Goal: Task Accomplishment & Management: Use online tool/utility

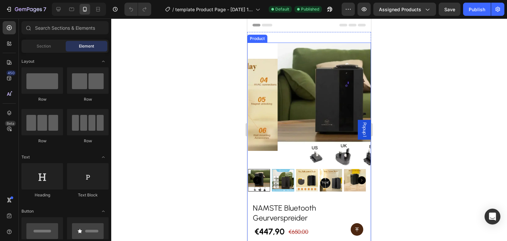
scroll to position [99, 0]
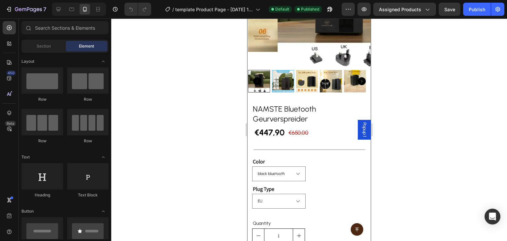
click at [342, 150] on div "NAMSTE Bluetooth Geurverspreider Product Title €447,90 Product Price Product Pr…" at bounding box center [309, 206] width 124 height 216
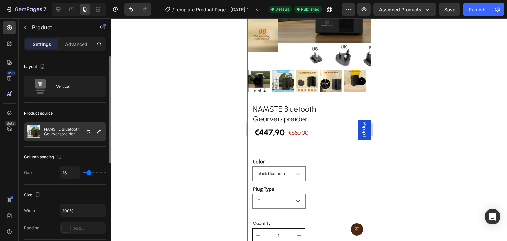
click at [76, 127] on p "NAMSTE Bluetooth Geurverspreider" at bounding box center [73, 131] width 59 height 9
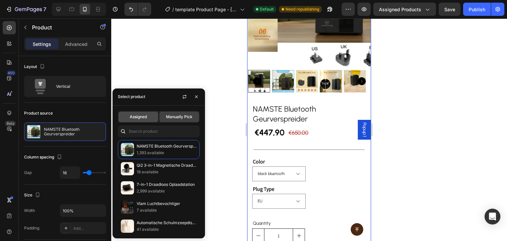
click at [147, 118] on div "Assigned" at bounding box center [138, 117] width 40 height 11
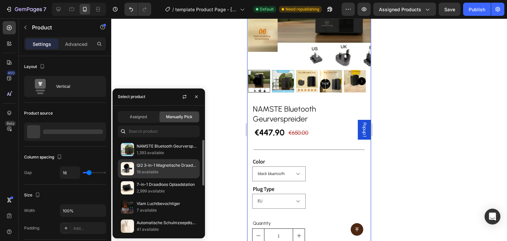
click at [140, 114] on span "Assigned" at bounding box center [138, 117] width 17 height 6
click at [141, 171] on p "18 available" at bounding box center [167, 172] width 60 height 7
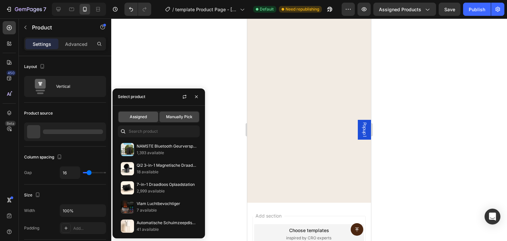
click at [139, 117] on span "Assigned" at bounding box center [138, 117] width 17 height 6
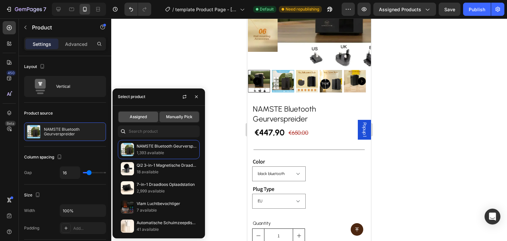
click at [135, 118] on span "Assigned" at bounding box center [138, 117] width 17 height 6
click at [136, 115] on span "Assigned" at bounding box center [138, 117] width 17 height 6
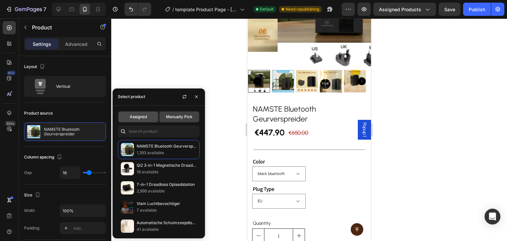
click at [136, 115] on span "Assigned" at bounding box center [138, 117] width 17 height 6
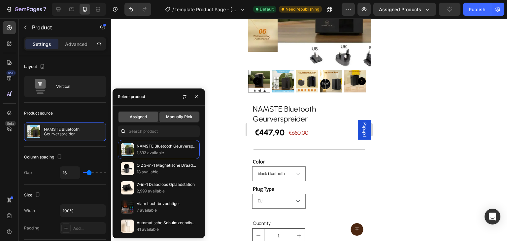
click at [140, 120] on div "Assigned" at bounding box center [138, 117] width 40 height 11
click at [482, 8] on div "Publish" at bounding box center [477, 9] width 16 height 7
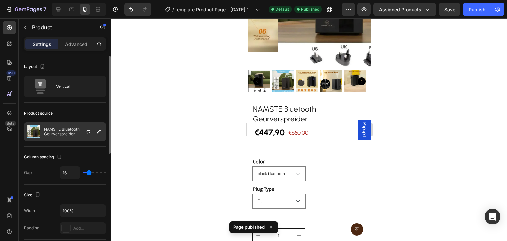
click at [62, 126] on div "NAMSTE Bluetooth Geurverspreider" at bounding box center [65, 131] width 82 height 18
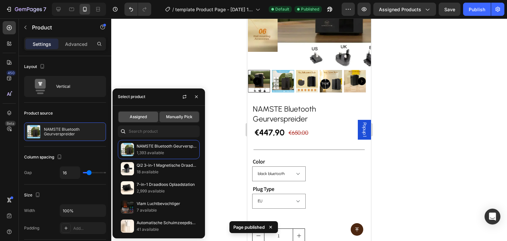
click at [149, 114] on div "Assigned" at bounding box center [138, 117] width 40 height 11
click at [147, 118] on span "Assigned" at bounding box center [138, 117] width 17 height 6
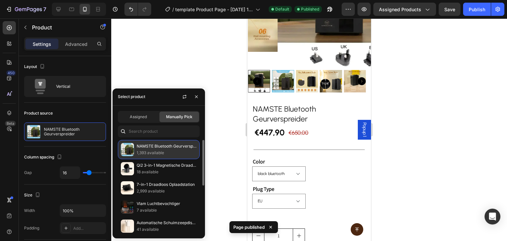
click at [146, 146] on p "NAMSTE Bluetooth Geurverspreider" at bounding box center [167, 146] width 60 height 7
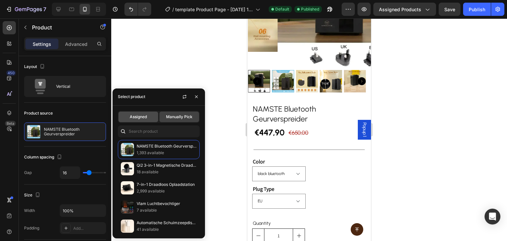
click at [144, 119] on span "Assigned" at bounding box center [138, 117] width 17 height 6
click at [175, 116] on span "Manually Pick" at bounding box center [179, 117] width 26 height 6
click at [134, 117] on span "Assigned" at bounding box center [138, 117] width 17 height 6
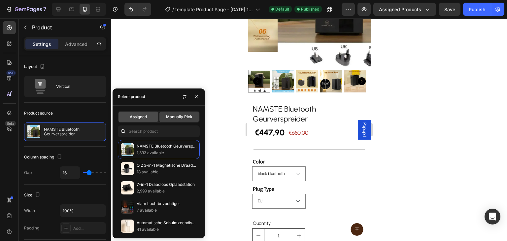
click at [134, 117] on span "Assigned" at bounding box center [138, 117] width 17 height 6
drag, startPoint x: 134, startPoint y: 117, endPoint x: 126, endPoint y: 117, distance: 8.6
click at [126, 117] on div "Assigned" at bounding box center [138, 117] width 40 height 11
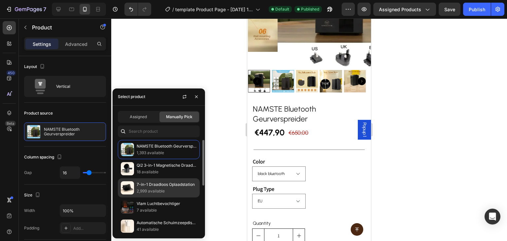
click at [141, 182] on p "7-in-1 Draadloos Oplaadstation" at bounding box center [167, 184] width 60 height 7
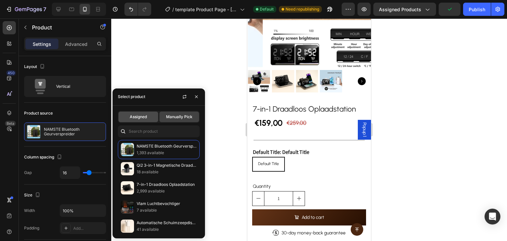
click at [135, 114] on span "Assigned" at bounding box center [138, 117] width 17 height 6
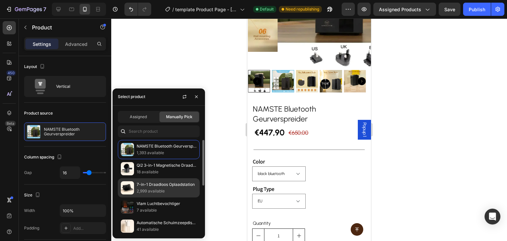
click at [152, 179] on div "7-in-1 Draadloos Oplaadstation 2,999 available" at bounding box center [159, 187] width 82 height 19
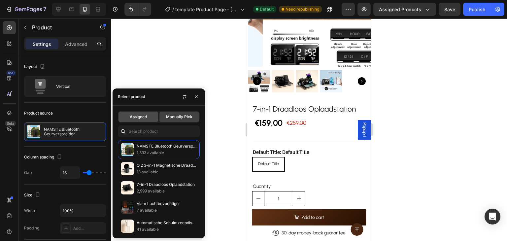
click at [143, 116] on span "Assigned" at bounding box center [138, 117] width 17 height 6
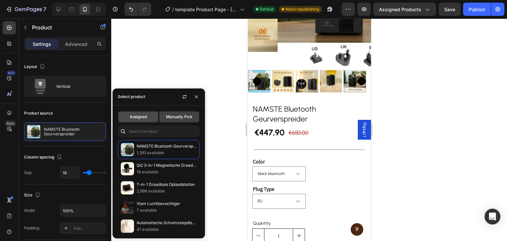
click at [143, 116] on span "Assigned" at bounding box center [138, 117] width 17 height 6
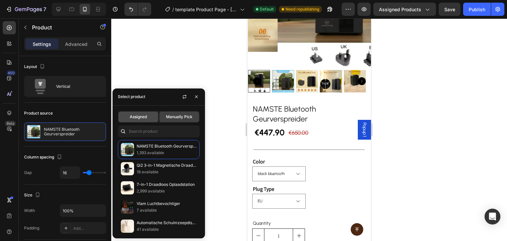
click at [143, 116] on span "Assigned" at bounding box center [138, 117] width 17 height 6
drag, startPoint x: 143, startPoint y: 116, endPoint x: 140, endPoint y: 119, distance: 3.8
click at [139, 121] on div "Assigned" at bounding box center [138, 117] width 40 height 11
click at [140, 119] on span "Assigned" at bounding box center [138, 117] width 17 height 6
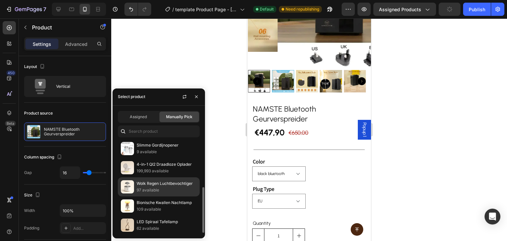
click at [151, 187] on p "97 available" at bounding box center [167, 190] width 60 height 7
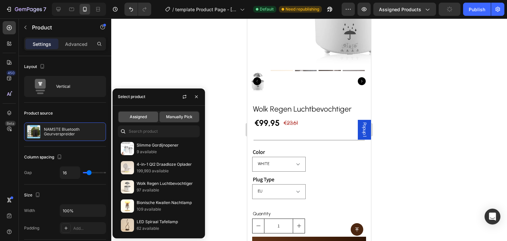
click at [140, 112] on div "Assigned" at bounding box center [138, 117] width 40 height 11
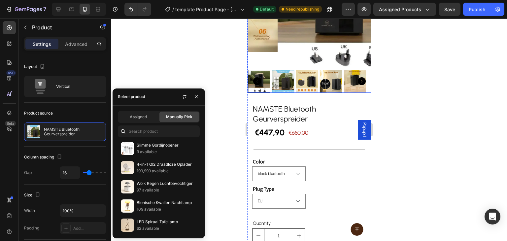
scroll to position [0, 0]
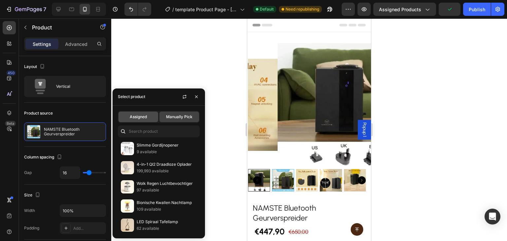
click at [134, 113] on div "Assigned" at bounding box center [138, 117] width 40 height 11
click at [140, 115] on span "Assigned" at bounding box center [138, 117] width 17 height 6
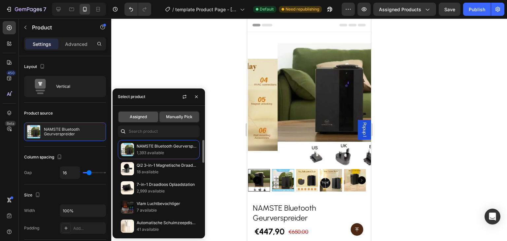
click at [138, 115] on span "Assigned" at bounding box center [138, 117] width 17 height 6
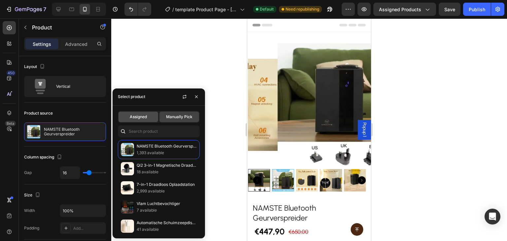
click at [138, 115] on span "Assigned" at bounding box center [138, 117] width 17 height 6
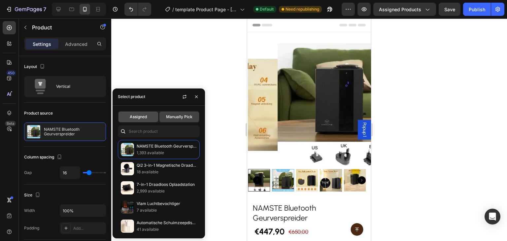
click at [138, 115] on span "Assigned" at bounding box center [138, 117] width 17 height 6
click at [177, 117] on span "Manually Pick" at bounding box center [179, 117] width 26 height 6
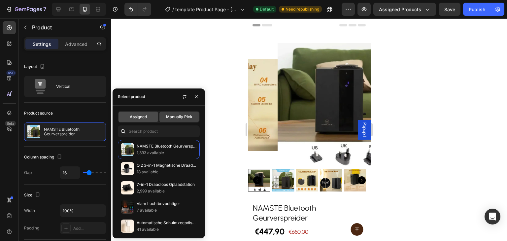
click at [147, 118] on span "Assigned" at bounding box center [138, 117] width 17 height 6
click at [169, 117] on span "Manually Pick" at bounding box center [179, 117] width 26 height 6
click at [157, 116] on div "Assigned" at bounding box center [138, 117] width 40 height 11
click at [131, 117] on span "Assigned" at bounding box center [138, 117] width 17 height 6
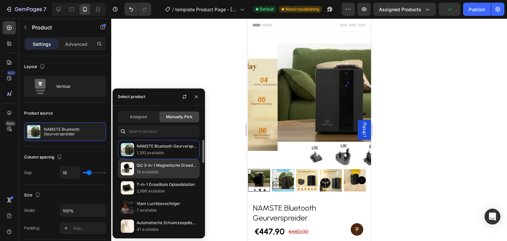
click at [158, 162] on p "Qi2 3-in-1 Magnetische Draadloze" at bounding box center [167, 165] width 60 height 7
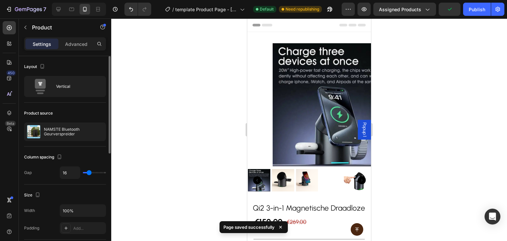
click at [72, 110] on div "Product source" at bounding box center [65, 113] width 82 height 11
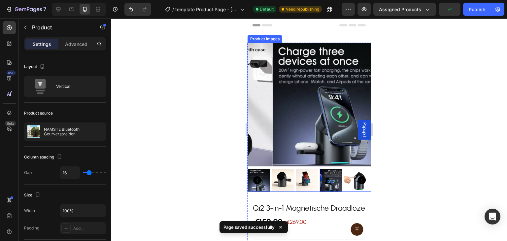
scroll to position [132, 0]
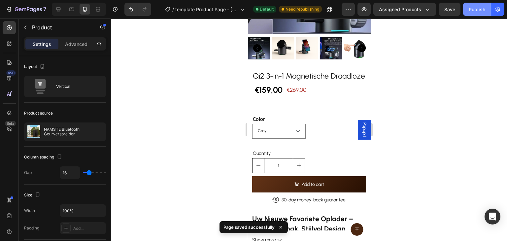
click at [474, 13] on button "Publish" at bounding box center [477, 9] width 28 height 13
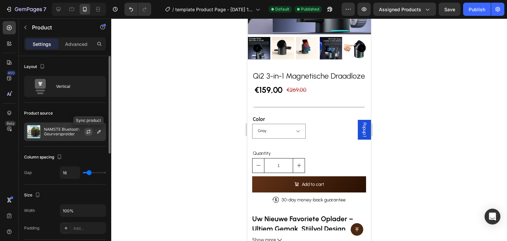
click at [89, 129] on icon "button" at bounding box center [88, 131] width 5 height 5
click at [100, 131] on icon "button" at bounding box center [98, 131] width 5 height 5
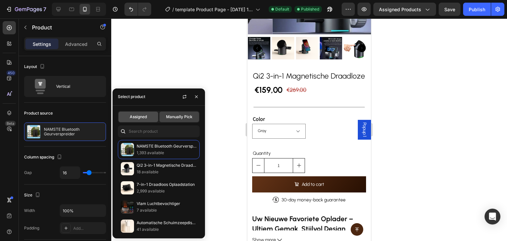
click at [142, 113] on div "Assigned" at bounding box center [138, 117] width 40 height 11
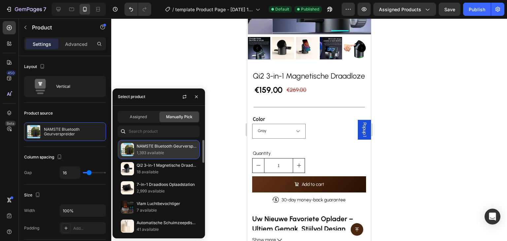
click at [166, 147] on p "NAMSTE Bluetooth Geurverspreider" at bounding box center [167, 146] width 60 height 7
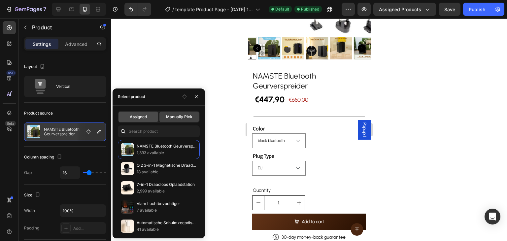
click at [144, 117] on span "Assigned" at bounding box center [138, 117] width 17 height 6
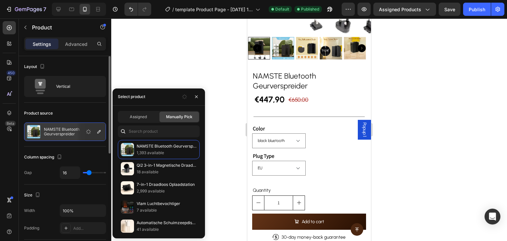
click at [99, 114] on div "Product source" at bounding box center [65, 113] width 82 height 11
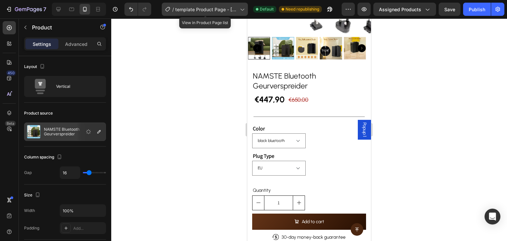
click at [244, 8] on icon at bounding box center [242, 9] width 7 height 7
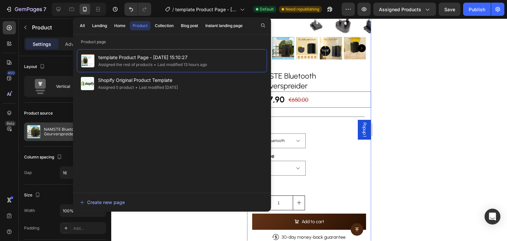
click at [319, 102] on div "NAMSTE Bluetooth Geurverspreider Product Title €447,90 Product Price Product Pr…" at bounding box center [309, 173] width 124 height 216
click at [241, 10] on icon at bounding box center [242, 9] width 7 height 7
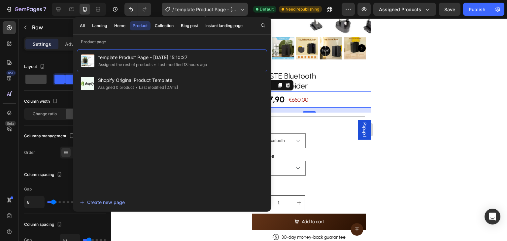
click at [241, 11] on icon at bounding box center [242, 9] width 7 height 7
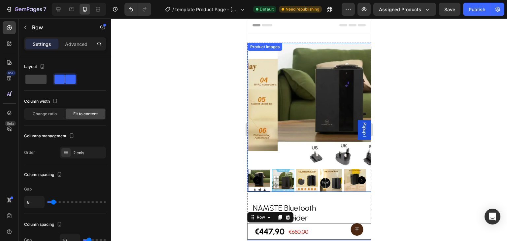
scroll to position [66, 0]
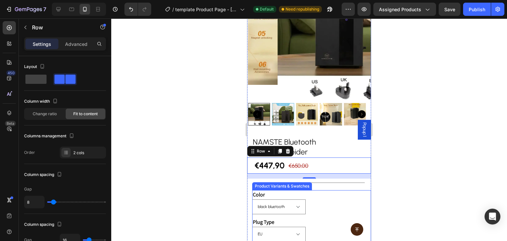
drag, startPoint x: 338, startPoint y: 185, endPoint x: 345, endPoint y: 182, distance: 8.0
click at [338, 190] on div "Color black bluetooth" at bounding box center [311, 202] width 119 height 24
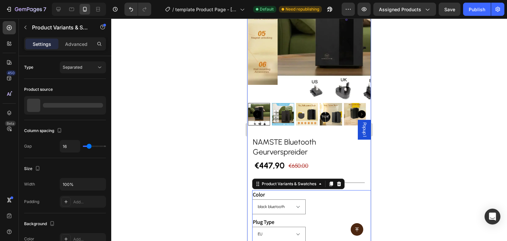
click at [346, 182] on div "NAMSTE Bluetooth Geurverspreider Product Title €447,90 Product Price Product Pr…" at bounding box center [309, 239] width 124 height 216
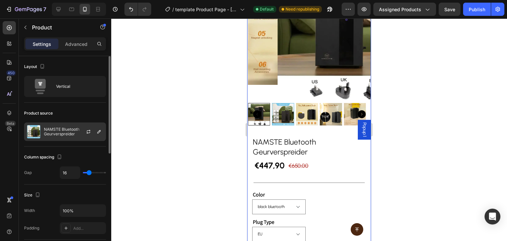
click at [69, 130] on p "NAMSTE Bluetooth Geurverspreider" at bounding box center [73, 131] width 59 height 9
click at [86, 112] on div "Product source" at bounding box center [65, 113] width 82 height 11
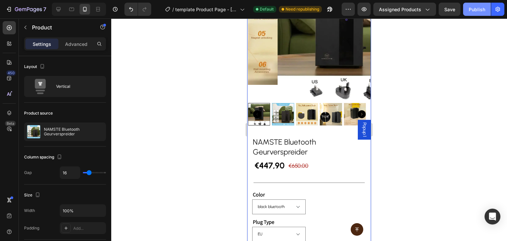
click at [480, 11] on div "Publish" at bounding box center [477, 9] width 16 height 7
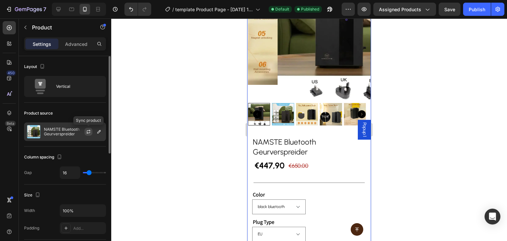
click at [87, 132] on icon "button" at bounding box center [88, 131] width 5 height 5
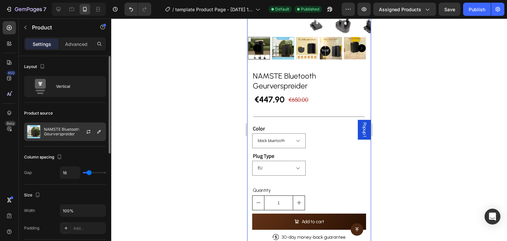
scroll to position [198, 0]
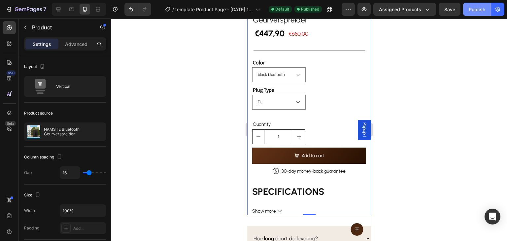
click at [470, 13] on button "Publish" at bounding box center [477, 9] width 28 height 13
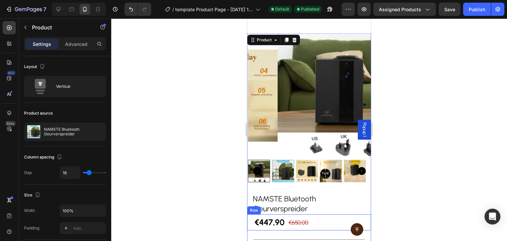
scroll to position [0, 0]
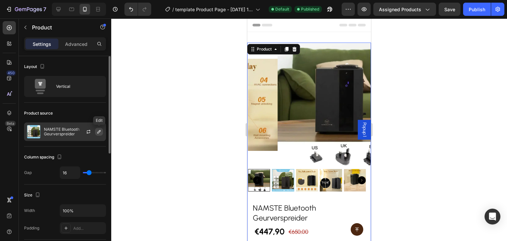
click at [98, 131] on icon "button" at bounding box center [98, 131] width 5 height 5
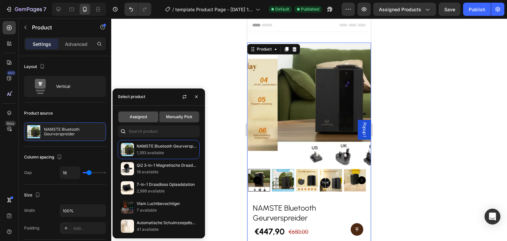
click at [144, 117] on span "Assigned" at bounding box center [138, 117] width 17 height 6
click at [137, 115] on span "Assigned" at bounding box center [138, 117] width 17 height 6
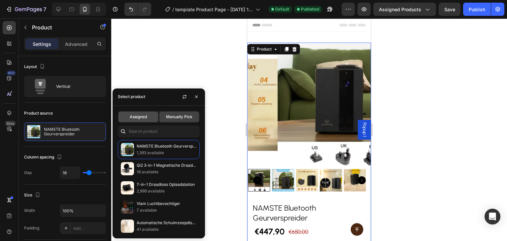
click at [137, 115] on span "Assigned" at bounding box center [138, 117] width 17 height 6
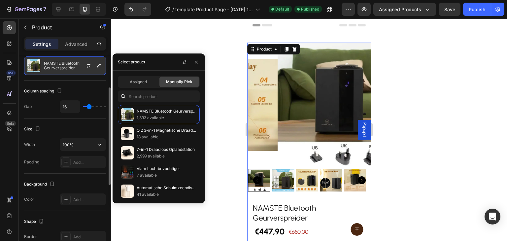
scroll to position [222, 0]
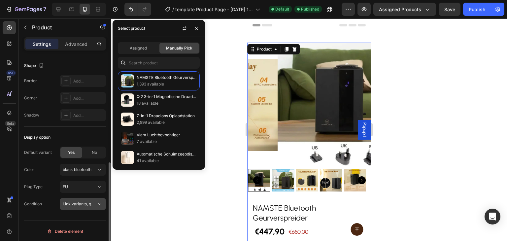
click at [97, 202] on icon at bounding box center [99, 204] width 7 height 7
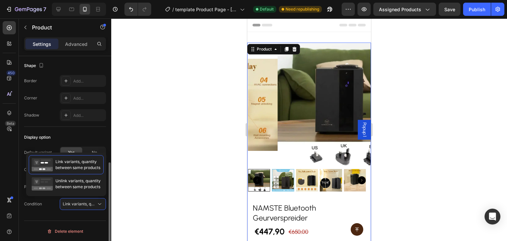
click at [40, 212] on div "Display option Default variant Yes No Color black bluetooth Plug Type EU Condit…" at bounding box center [65, 171] width 82 height 88
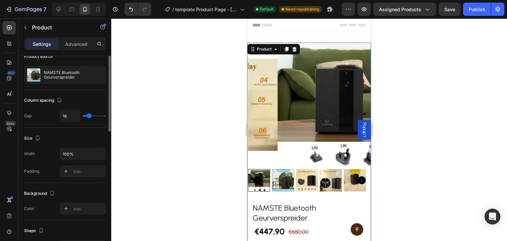
scroll to position [0, 0]
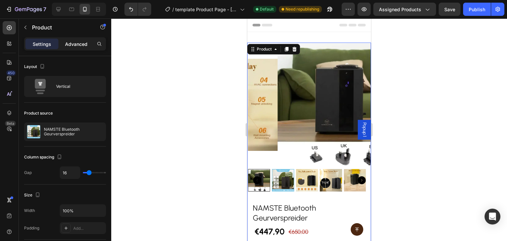
click at [70, 42] on p "Advanced" at bounding box center [76, 44] width 22 height 7
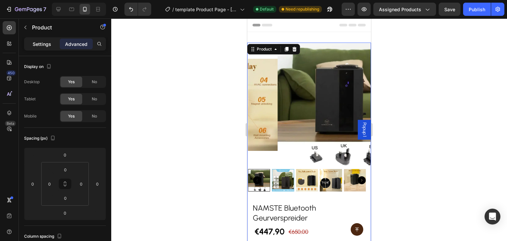
click at [41, 43] on p "Settings" at bounding box center [42, 44] width 18 height 7
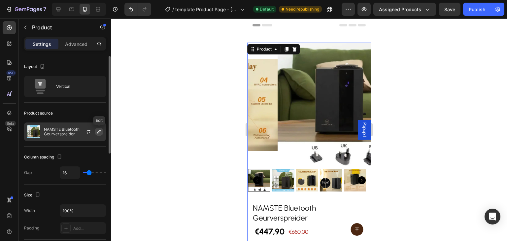
click at [96, 131] on icon "button" at bounding box center [98, 131] width 5 height 5
click at [87, 129] on icon "button" at bounding box center [88, 131] width 5 height 5
click at [480, 10] on div "Publish" at bounding box center [477, 9] width 16 height 7
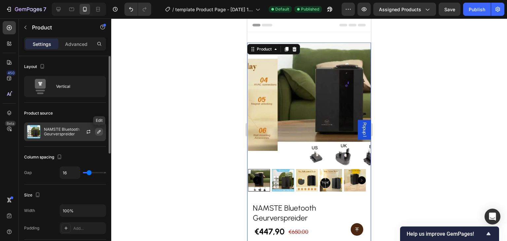
click at [98, 131] on icon "button" at bounding box center [98, 131] width 3 height 3
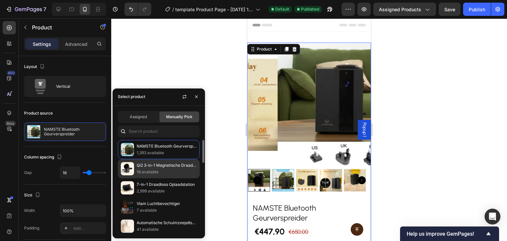
scroll to position [99, 0]
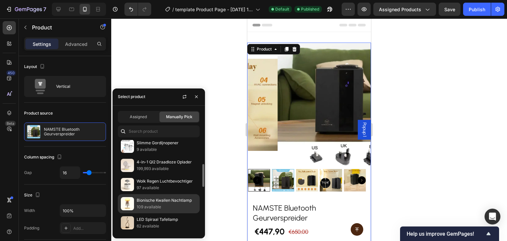
click at [169, 210] on div "Bionische Kwallen Nachtlamp 109 available" at bounding box center [159, 203] width 82 height 19
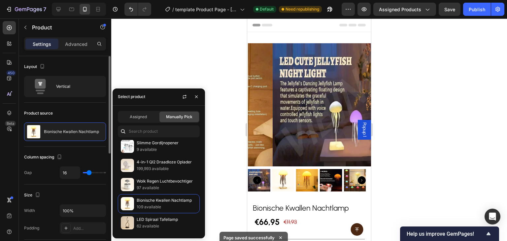
click at [83, 113] on div "Product source" at bounding box center [65, 113] width 82 height 11
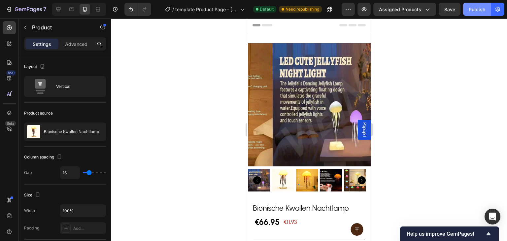
click at [475, 7] on div "Publish" at bounding box center [477, 9] width 16 height 7
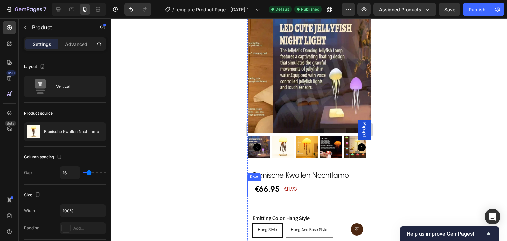
scroll to position [0, 0]
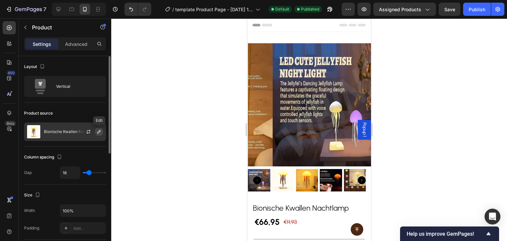
click at [95, 132] on button "button" at bounding box center [99, 132] width 8 height 8
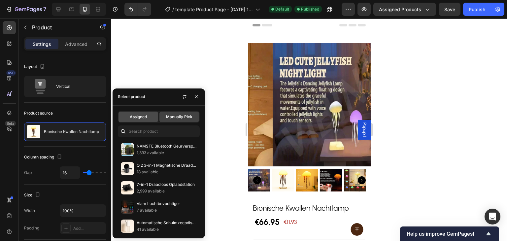
click at [143, 116] on span "Assigned" at bounding box center [138, 117] width 17 height 6
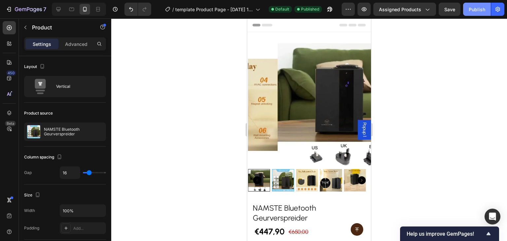
click at [479, 7] on div "Publish" at bounding box center [477, 9] width 16 height 7
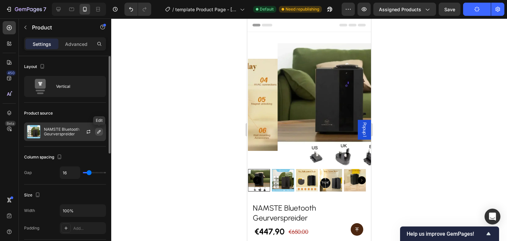
click at [99, 131] on icon "button" at bounding box center [98, 131] width 5 height 5
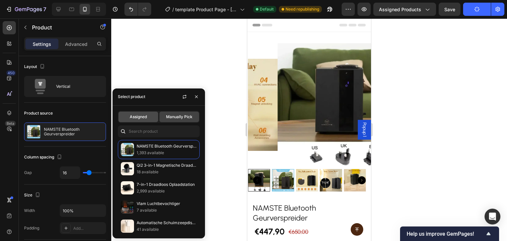
click at [137, 116] on span "Assigned" at bounding box center [138, 117] width 17 height 6
click at [93, 108] on div "Product source" at bounding box center [65, 113] width 82 height 11
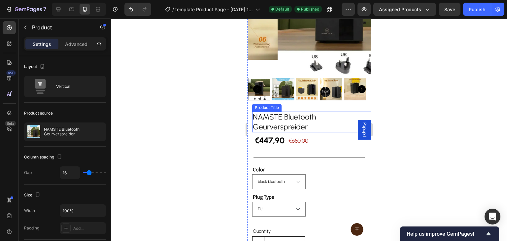
scroll to position [99, 0]
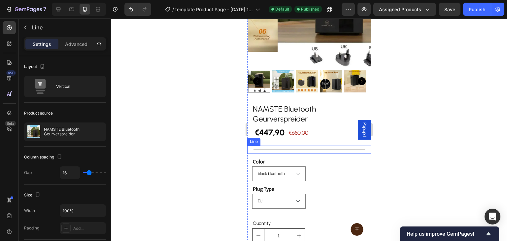
click at [320, 149] on div at bounding box center [309, 149] width 112 height 0
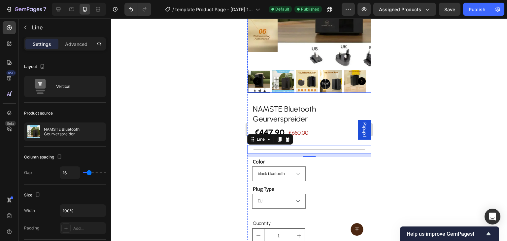
scroll to position [0, 0]
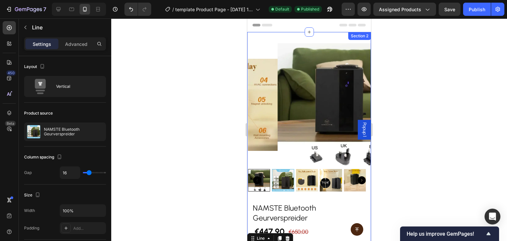
click at [312, 35] on div "Product Images NAMSTE Bluetooth Geurverspreider Product Title €447,90 Product P…" at bounding box center [309, 228] width 124 height 392
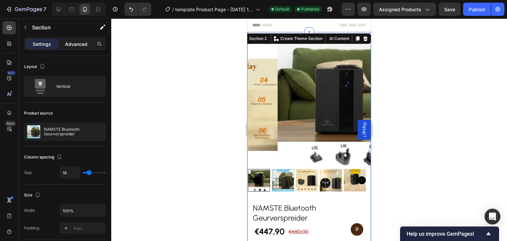
click at [71, 46] on p "Advanced" at bounding box center [76, 44] width 22 height 7
click at [82, 44] on p "Advanced" at bounding box center [76, 44] width 22 height 7
click at [48, 41] on p "Settings" at bounding box center [42, 44] width 18 height 7
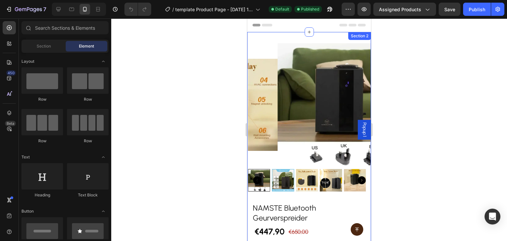
click at [314, 36] on div "Product Images NAMSTE Bluetooth Geurverspreider Product Title €447,90 Product P…" at bounding box center [309, 228] width 124 height 392
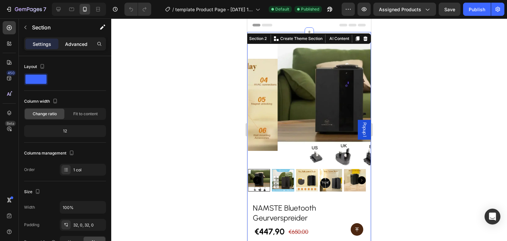
click at [85, 42] on p "Advanced" at bounding box center [76, 44] width 22 height 7
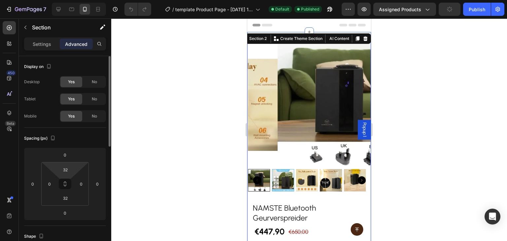
click at [74, 0] on html "7 / template Product Page - [DATE] 15:10:27 Default Published Preview Assigned …" at bounding box center [253, 0] width 507 height 0
type input "2"
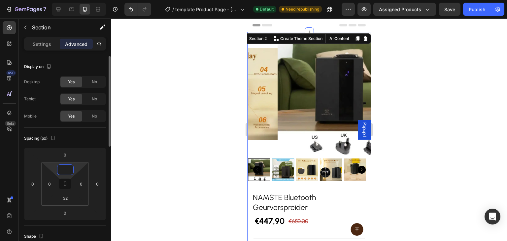
type input "0"
click at [91, 136] on div "Spacing (px)" at bounding box center [65, 138] width 82 height 11
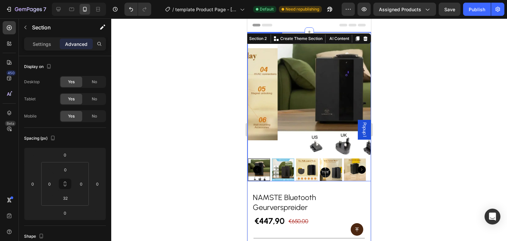
scroll to position [66, 0]
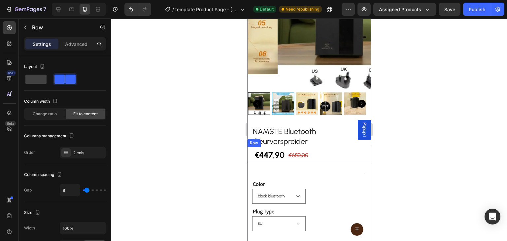
click at [332, 147] on div "€447,90 Product Price Product Price €650,00 Product Price Product Price Row" at bounding box center [309, 155] width 124 height 16
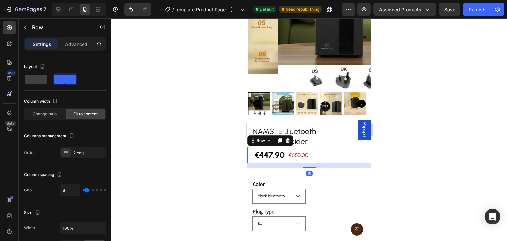
scroll to position [0, 0]
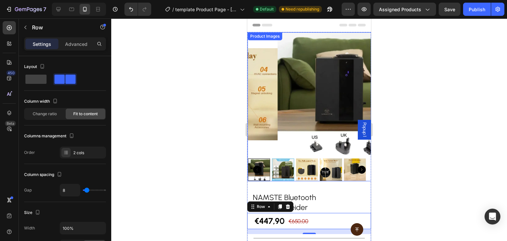
click at [336, 35] on img at bounding box center [339, 94] width 123 height 123
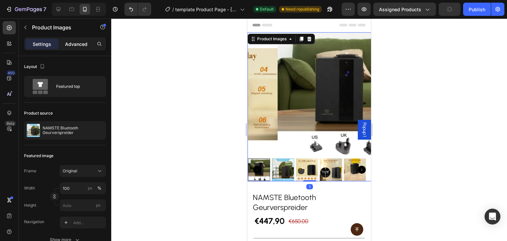
click at [79, 39] on div "Advanced" at bounding box center [76, 44] width 33 height 11
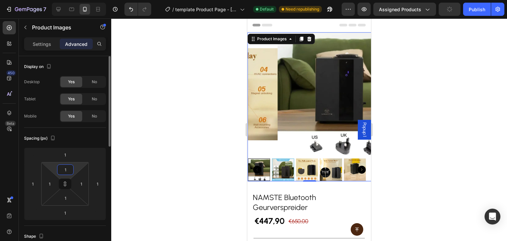
click at [70, 169] on input "1" at bounding box center [65, 170] width 13 height 10
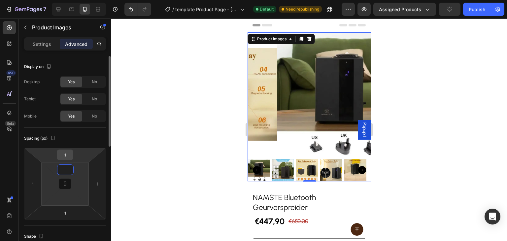
click at [69, 155] on input "1" at bounding box center [64, 155] width 13 height 10
type input "1"
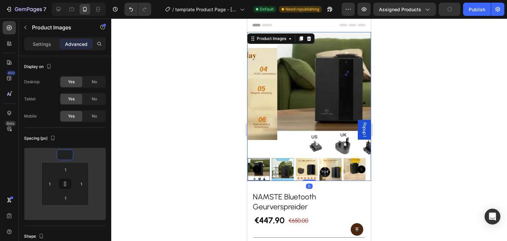
click at [133, 149] on div at bounding box center [309, 129] width 396 height 222
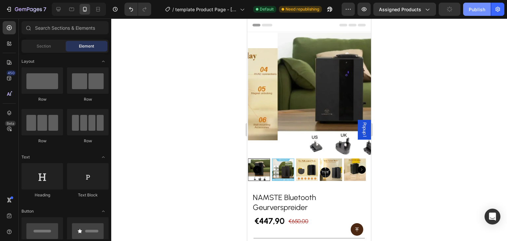
click at [479, 7] on div "Publish" at bounding box center [477, 9] width 16 height 7
click at [55, 6] on icon at bounding box center [58, 9] width 7 height 7
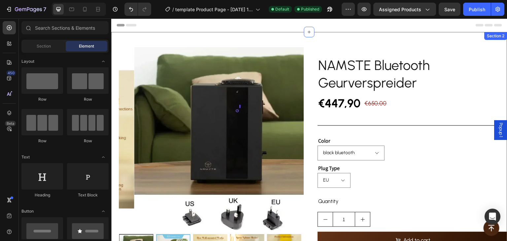
click at [194, 35] on div "Product Images NAMSTE Bluetooth Geurverspreider Product Title €447,90 Product P…" at bounding box center [309, 180] width 396 height 296
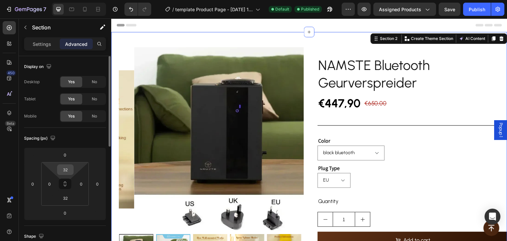
click at [67, 170] on input "32" at bounding box center [65, 170] width 13 height 10
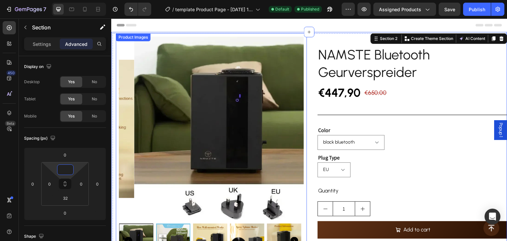
click at [217, 62] on img at bounding box center [226, 129] width 184 height 184
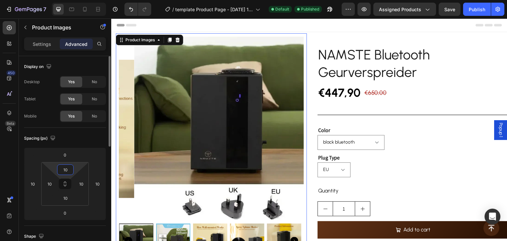
click at [71, 167] on input "10" at bounding box center [65, 170] width 13 height 10
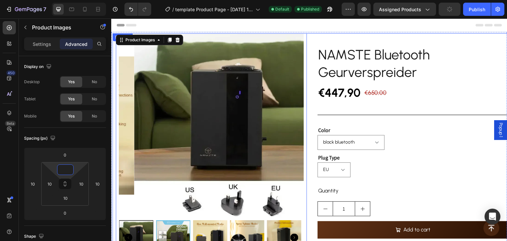
click at [321, 35] on div "NAMSTE Bluetooth Geurverspreider Product Title €447,90 Product Price Product Pr…" at bounding box center [412, 169] width 191 height 273
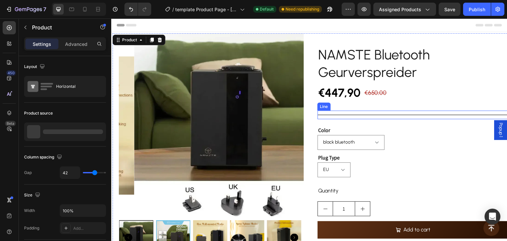
click at [406, 113] on div "Title Line" at bounding box center [412, 115] width 191 height 9
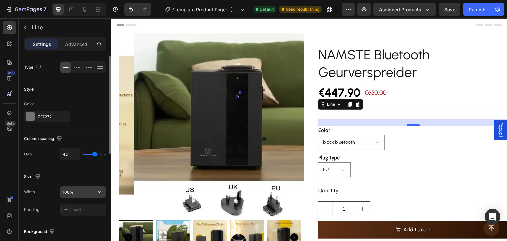
click at [78, 188] on input "100%" at bounding box center [83, 192] width 46 height 12
click at [99, 191] on icon "button" at bounding box center [99, 192] width 3 height 2
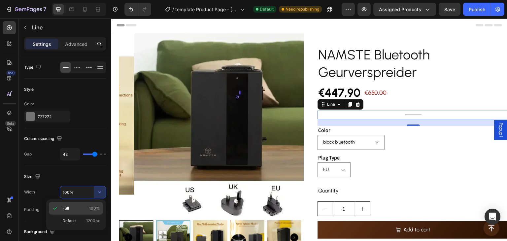
click at [97, 206] on span "100%" at bounding box center [94, 208] width 11 height 6
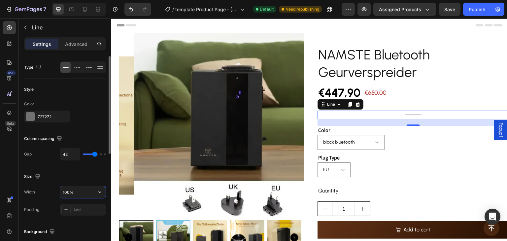
click at [66, 189] on input "100%" at bounding box center [83, 192] width 46 height 12
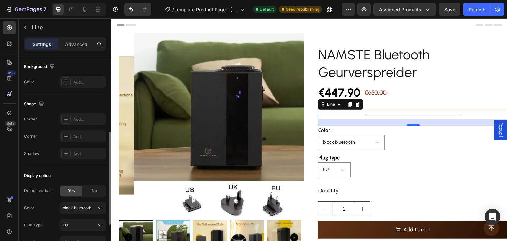
scroll to position [240, 0]
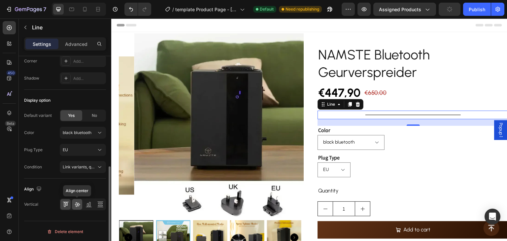
click at [73, 204] on div at bounding box center [77, 204] width 10 height 11
type input "100%"
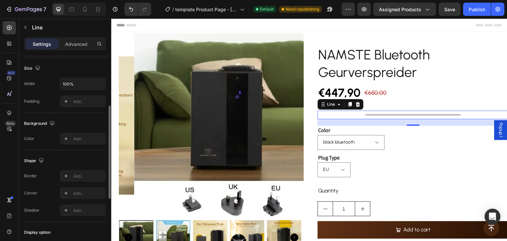
scroll to position [0, 0]
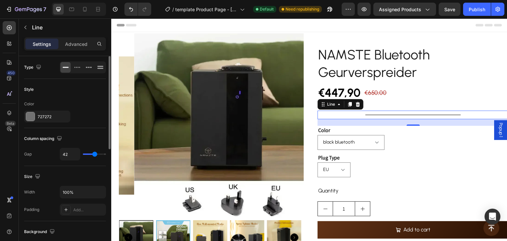
type input "35"
type input "31"
type input "29"
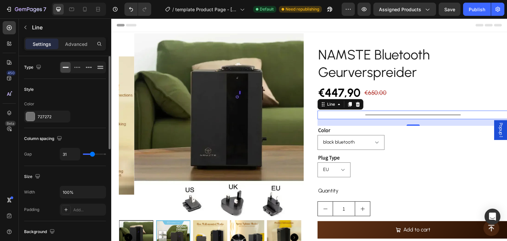
type input "29"
type input "24"
type input "23"
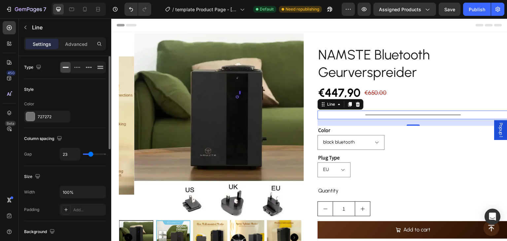
type input "29"
type input "37"
type input "41"
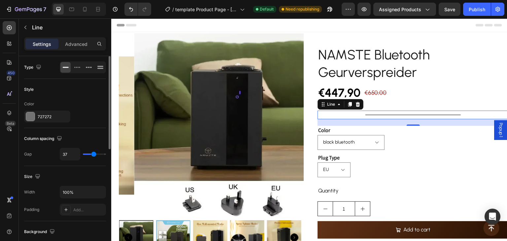
type input "41"
type input "42"
type input "43"
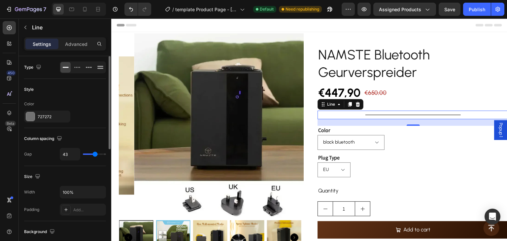
type input "45"
click at [95, 155] on input "range" at bounding box center [94, 153] width 23 height 1
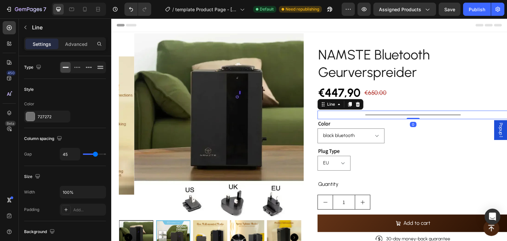
drag, startPoint x: 410, startPoint y: 124, endPoint x: 392, endPoint y: 117, distance: 19.5
click at [409, 116] on div "Title Line 0" at bounding box center [412, 115] width 191 height 9
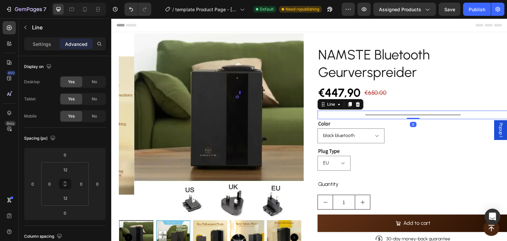
click at [407, 114] on div "Title Line 0" at bounding box center [412, 115] width 191 height 9
click at [41, 45] on p "Settings" at bounding box center [42, 44] width 18 height 7
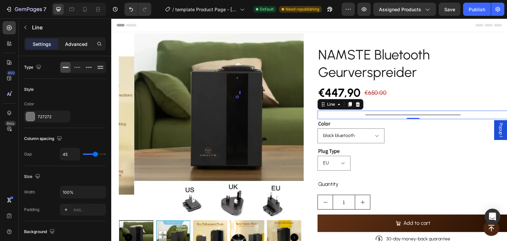
click at [83, 41] on p "Advanced" at bounding box center [76, 44] width 22 height 7
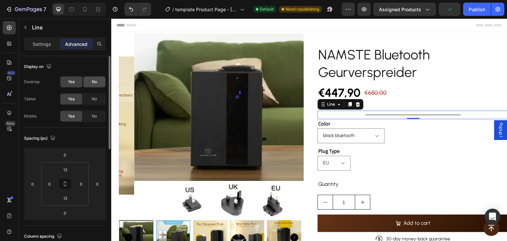
click at [95, 80] on span "No" at bounding box center [94, 82] width 5 height 6
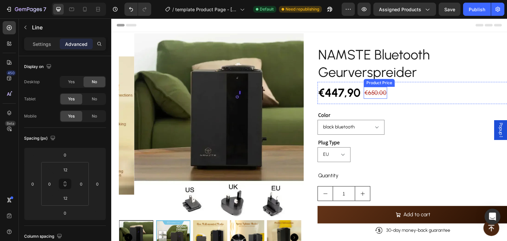
click at [373, 90] on div "€650,00" at bounding box center [375, 93] width 23 height 12
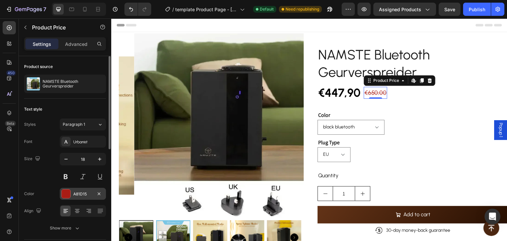
click at [75, 191] on div "A81D15" at bounding box center [82, 194] width 19 height 6
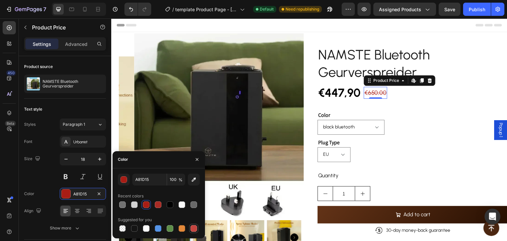
click at [195, 229] on div at bounding box center [193, 228] width 7 height 7
click at [191, 227] on div at bounding box center [193, 228] width 7 height 7
click at [154, 205] on div at bounding box center [158, 205] width 8 height 8
click at [162, 206] on div at bounding box center [157, 204] width 9 height 9
click at [128, 180] on button "button" at bounding box center [124, 180] width 12 height 12
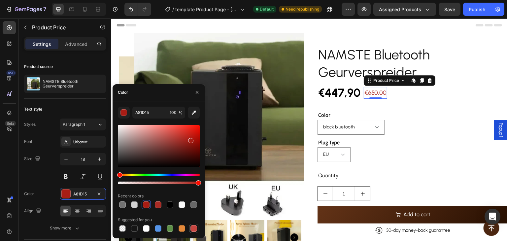
click at [194, 229] on div at bounding box center [193, 228] width 7 height 7
click at [159, 206] on div at bounding box center [158, 204] width 7 height 7
click at [194, 227] on div at bounding box center [193, 228] width 7 height 7
click at [33, 171] on div "Size 18" at bounding box center [65, 168] width 82 height 30
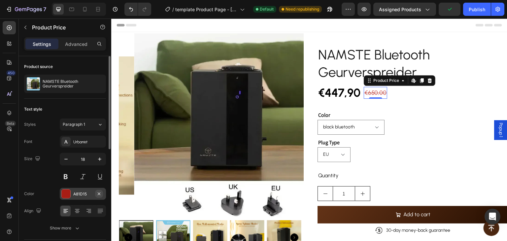
click at [101, 193] on icon "button" at bounding box center [98, 193] width 5 height 5
click at [66, 192] on div at bounding box center [66, 193] width 9 height 9
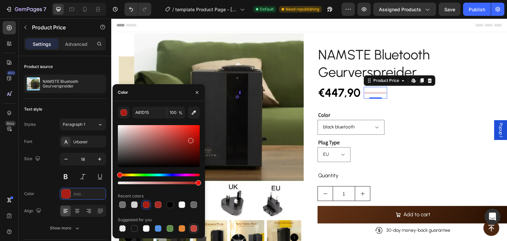
click at [193, 226] on div at bounding box center [193, 228] width 7 height 7
click at [46, 168] on div "Size 18" at bounding box center [65, 168] width 82 height 30
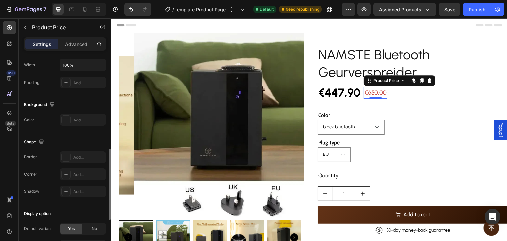
scroll to position [297, 0]
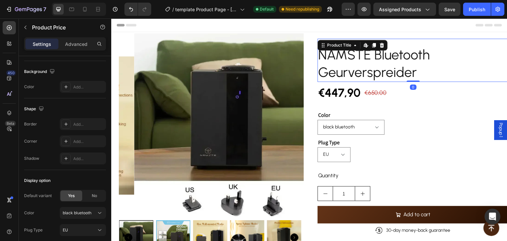
click at [359, 60] on h2 "NAMSTE Bluetooth Geurverspreider" at bounding box center [412, 63] width 191 height 37
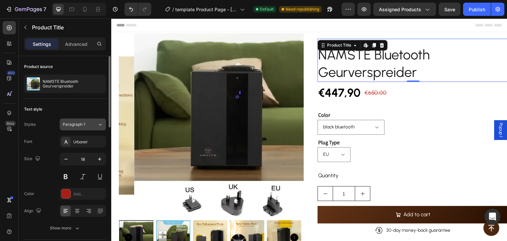
click at [90, 125] on div "Paragraph 1" at bounding box center [80, 124] width 35 height 6
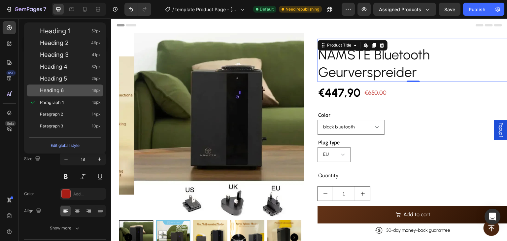
click at [63, 85] on div "Heading 6 18px" at bounding box center [65, 90] width 77 height 12
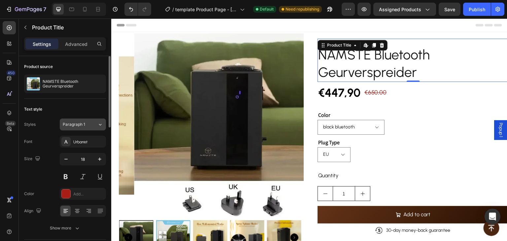
click at [88, 123] on div "Paragraph 1" at bounding box center [76, 124] width 27 height 6
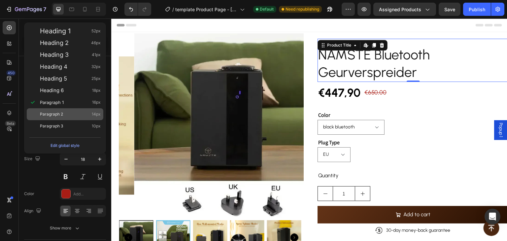
click at [80, 115] on div "Paragraph 2 14px" at bounding box center [70, 114] width 61 height 7
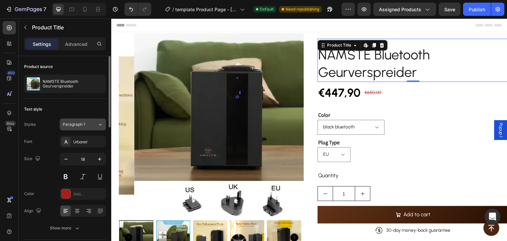
click at [89, 126] on div "Paragraph 1" at bounding box center [76, 124] width 27 height 6
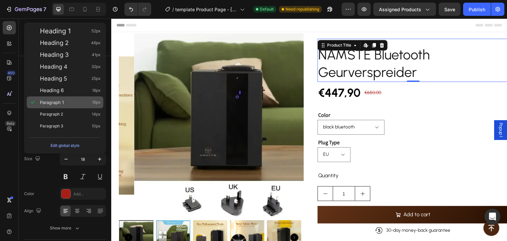
click at [83, 105] on div "Paragraph 1 16px" at bounding box center [70, 102] width 61 height 7
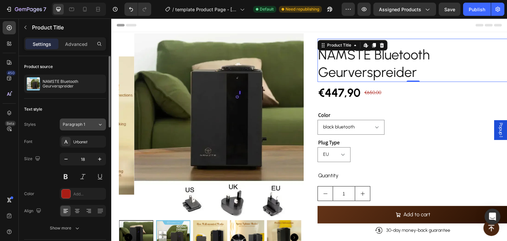
click at [101, 122] on icon at bounding box center [100, 124] width 6 height 7
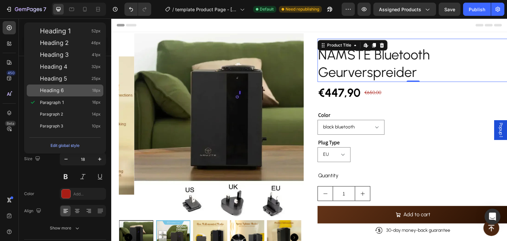
click at [91, 92] on div "Heading 6 18px" at bounding box center [70, 90] width 61 height 7
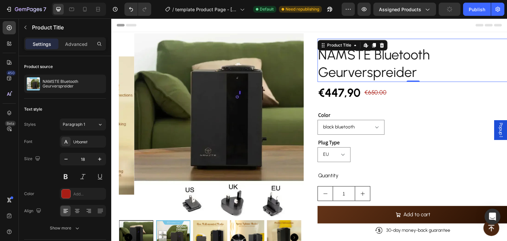
click at [369, 64] on h2 "NAMSTE Bluetooth Geurverspreider" at bounding box center [412, 63] width 191 height 37
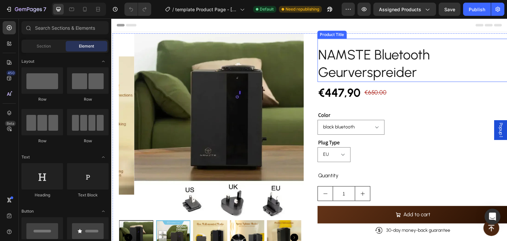
click at [361, 59] on h2 "NAMSTE Bluetooth Geurverspreider" at bounding box center [412, 63] width 191 height 37
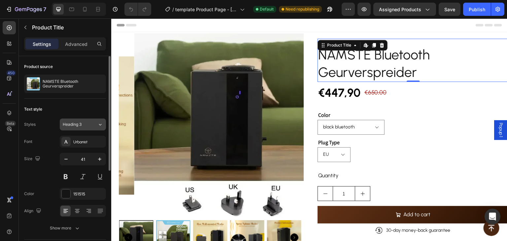
click at [89, 126] on div "Heading 3" at bounding box center [76, 124] width 27 height 6
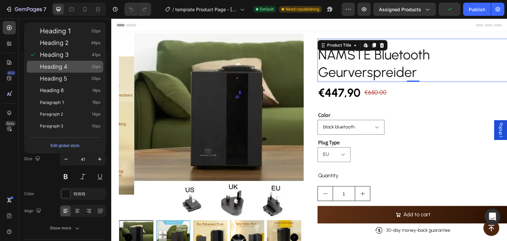
click at [88, 65] on div "Heading 4 32px" at bounding box center [70, 66] width 61 height 7
type input "32"
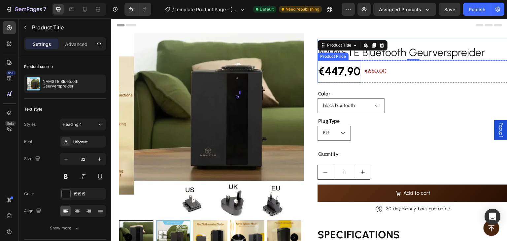
click at [355, 73] on div "€447,90" at bounding box center [339, 71] width 44 height 22
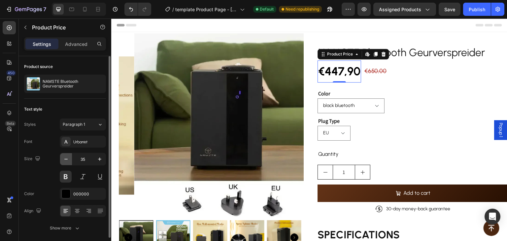
click at [62, 157] on button "button" at bounding box center [66, 159] width 12 height 12
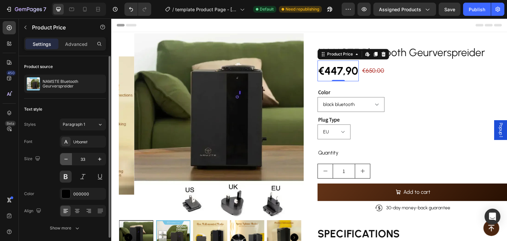
click at [62, 157] on button "button" at bounding box center [66, 159] width 12 height 12
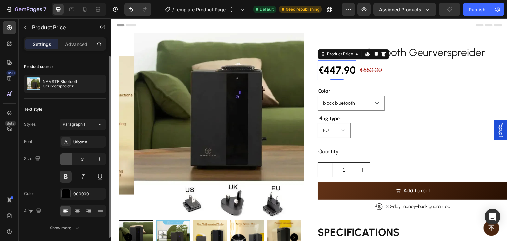
click at [62, 157] on button "button" at bounding box center [66, 159] width 12 height 12
type input "30"
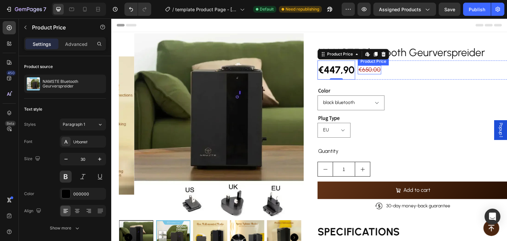
click at [370, 69] on div "€650,00" at bounding box center [369, 69] width 23 height 9
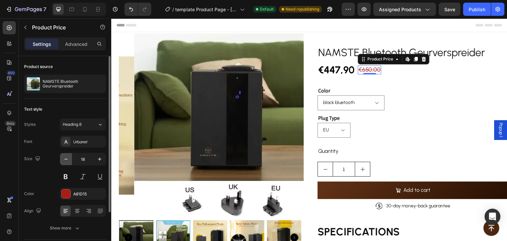
click at [68, 160] on icon "button" at bounding box center [66, 159] width 7 height 7
type input "17"
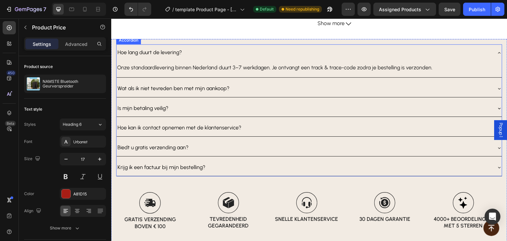
scroll to position [238, 0]
click at [273, 163] on div "Krijg ik een factuur bij mijn bestelling?" at bounding box center [303, 168] width 375 height 12
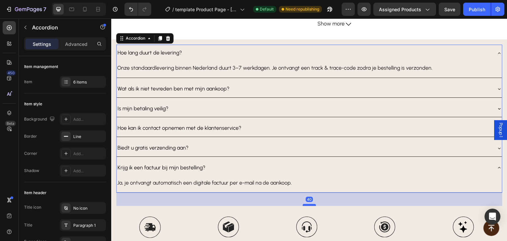
drag, startPoint x: 311, startPoint y: 196, endPoint x: 311, endPoint y: 204, distance: 7.9
click at [311, 204] on div at bounding box center [309, 205] width 13 height 2
type input "100%"
type input "100"
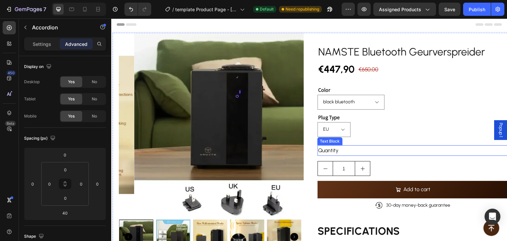
scroll to position [0, 0]
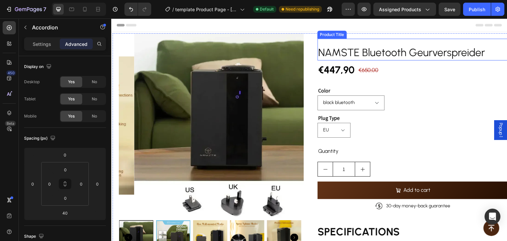
click at [373, 55] on h2 "NAMSTE Bluetooth Geurverspreider" at bounding box center [412, 52] width 191 height 15
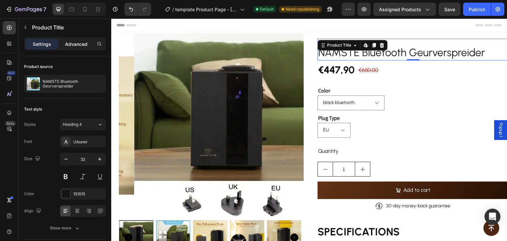
click at [81, 46] on p "Advanced" at bounding box center [76, 44] width 22 height 7
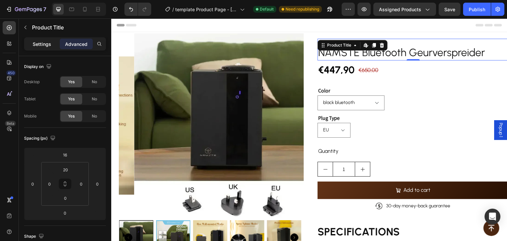
click at [33, 45] on p "Settings" at bounding box center [42, 44] width 18 height 7
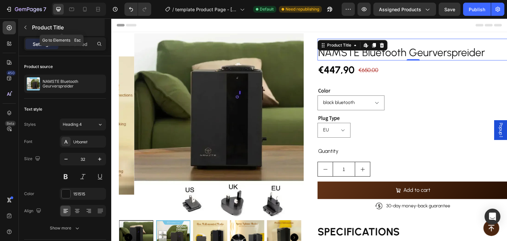
click at [29, 30] on button "button" at bounding box center [25, 27] width 11 height 11
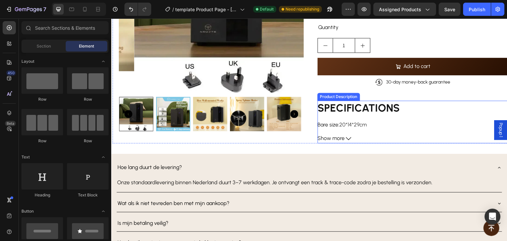
scroll to position [99, 0]
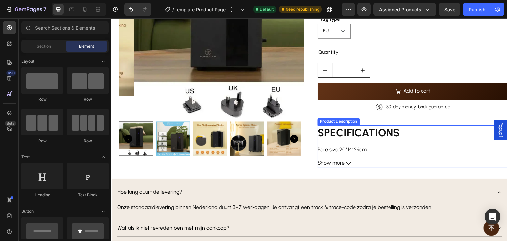
click at [363, 143] on div "SPECIFICATIONS Bare size : 20*14*29cm Brand Name : NAMSTE Capacity : 800ml Cert…" at bounding box center [412, 139] width 191 height 28
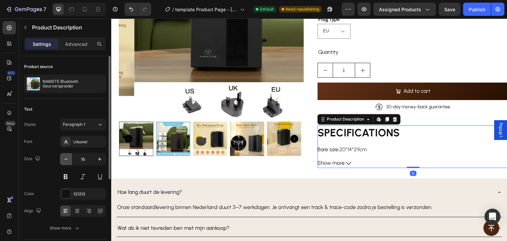
click at [65, 159] on icon "button" at bounding box center [65, 159] width 3 height 1
type input "15"
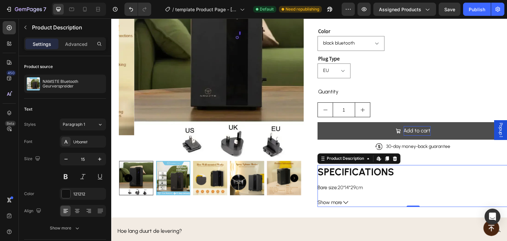
scroll to position [33, 0]
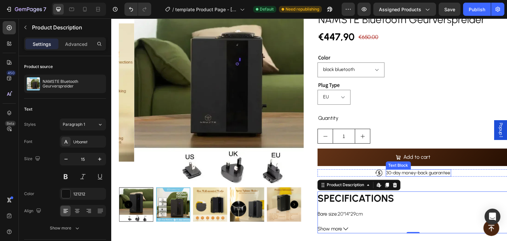
click at [437, 172] on p "30-day money-back guarantee" at bounding box center [418, 173] width 64 height 6
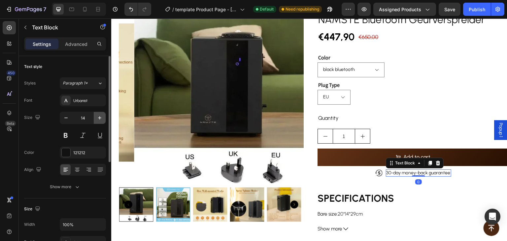
click at [96, 115] on button "button" at bounding box center [100, 118] width 12 height 12
type input "15"
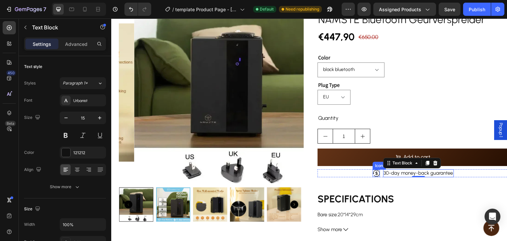
click at [373, 172] on icon at bounding box center [376, 173] width 7 height 7
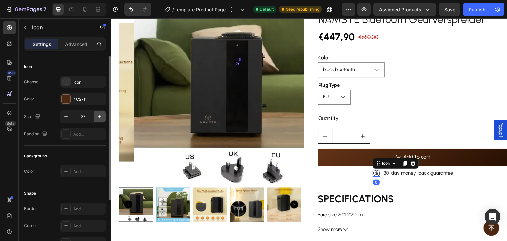
click at [98, 115] on icon "button" at bounding box center [99, 116] width 7 height 7
type input "23"
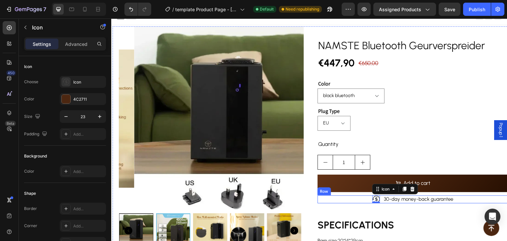
scroll to position [0, 0]
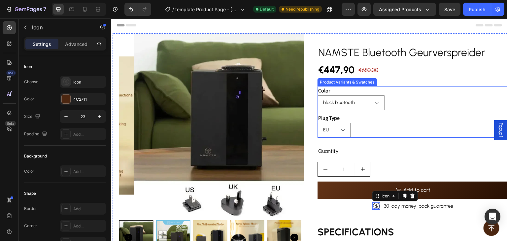
click at [382, 119] on div "Plug Type [GEOGRAPHIC_DATA] [GEOGRAPHIC_DATA] [GEOGRAPHIC_DATA]" at bounding box center [412, 126] width 191 height 24
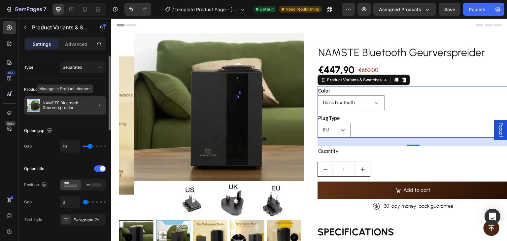
scroll to position [66, 0]
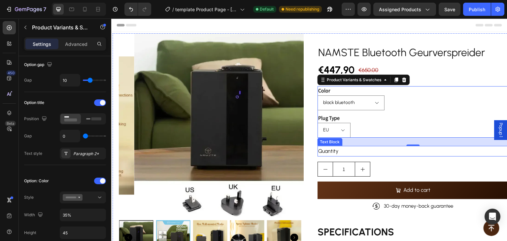
click at [366, 150] on div "Quantity" at bounding box center [412, 151] width 191 height 11
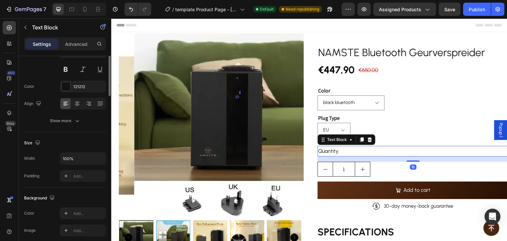
scroll to position [0, 0]
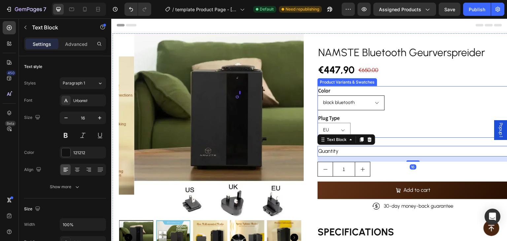
click at [366, 108] on select "black bluetooth" at bounding box center [350, 102] width 67 height 15
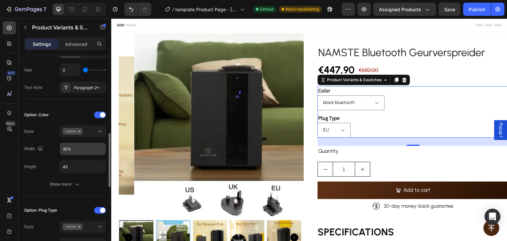
scroll to position [198, 0]
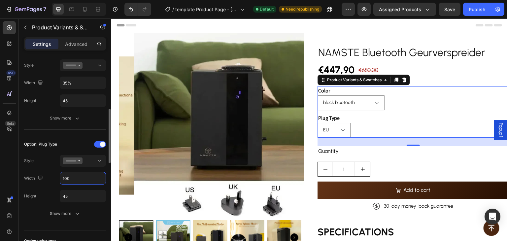
click at [85, 177] on input "100" at bounding box center [83, 178] width 46 height 12
type input "35"
click at [85, 177] on input "35" at bounding box center [83, 178] width 46 height 12
click at [93, 172] on input "35" at bounding box center [83, 178] width 46 height 12
drag, startPoint x: 71, startPoint y: 180, endPoint x: 34, endPoint y: 180, distance: 37.0
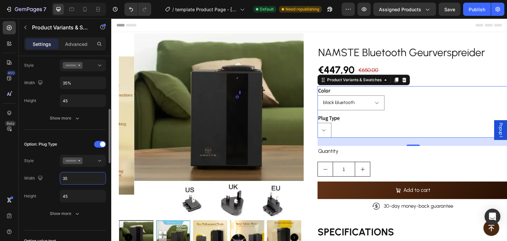
click at [34, 180] on div "Width 35" at bounding box center [65, 178] width 82 height 13
type input "100"
click at [47, 165] on div "Style" at bounding box center [65, 161] width 82 height 12
click at [92, 82] on input "35%" at bounding box center [83, 83] width 46 height 12
type input "25%"
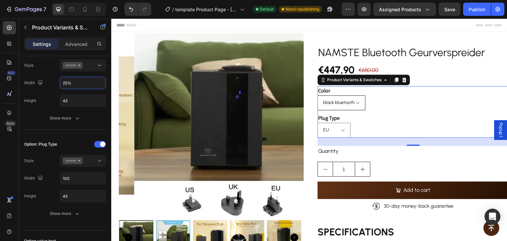
click at [346, 101] on select "black bluetooth" at bounding box center [341, 102] width 48 height 15
click at [81, 99] on input "45" at bounding box center [83, 101] width 46 height 12
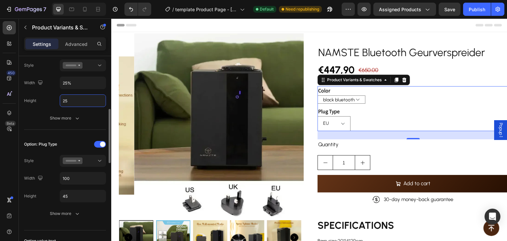
type input "2"
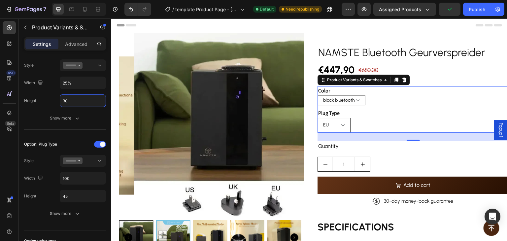
type input "30"
click at [336, 123] on select "EU [GEOGRAPHIC_DATA] [GEOGRAPHIC_DATA]" at bounding box center [333, 125] width 33 height 15
click at [72, 192] on input "45" at bounding box center [83, 196] width 46 height 12
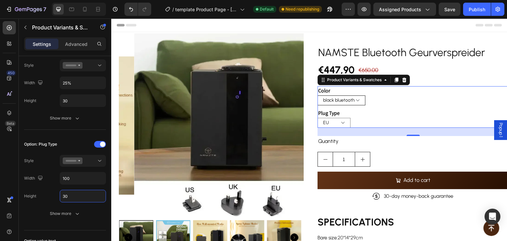
type input "30"
click at [345, 101] on select "black bluetooth" at bounding box center [341, 100] width 48 height 10
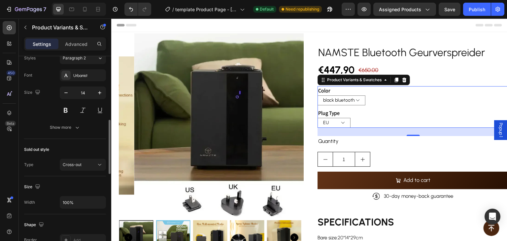
scroll to position [363, 0]
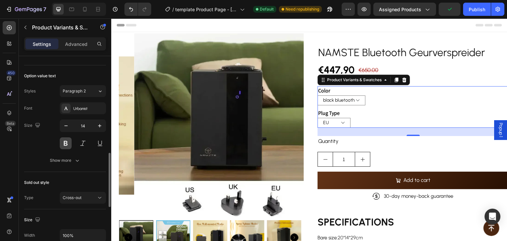
click at [65, 142] on button at bounding box center [66, 143] width 12 height 12
click at [67, 125] on icon "button" at bounding box center [65, 125] width 3 height 1
click at [100, 125] on icon "button" at bounding box center [99, 125] width 3 height 3
type input "14"
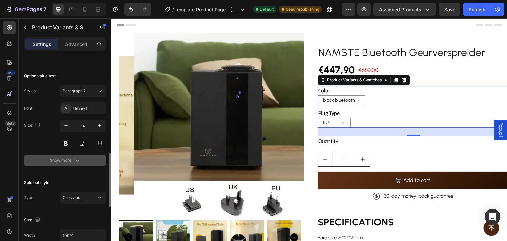
click at [72, 157] on div "Show more" at bounding box center [65, 160] width 31 height 7
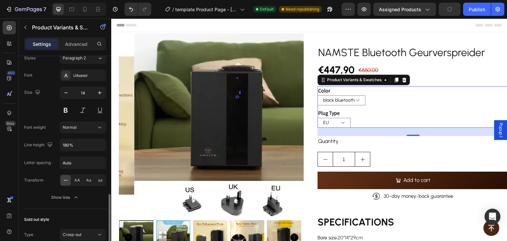
scroll to position [429, 0]
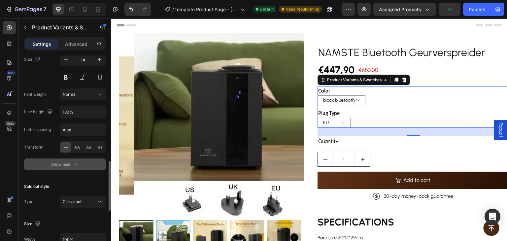
click at [77, 162] on icon "button" at bounding box center [76, 164] width 7 height 7
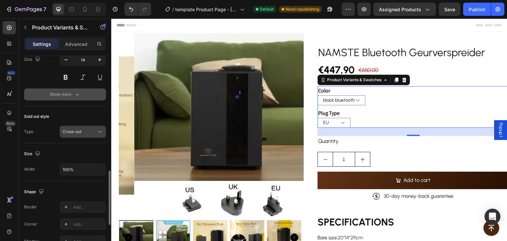
click at [103, 130] on button "Cross-out" at bounding box center [83, 132] width 46 height 12
click at [102, 129] on icon at bounding box center [99, 131] width 7 height 7
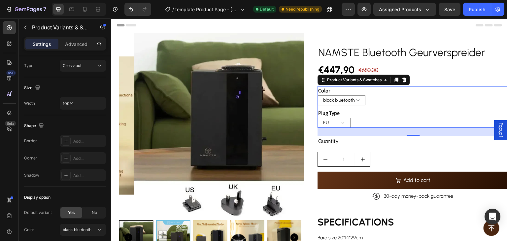
scroll to position [560, 0]
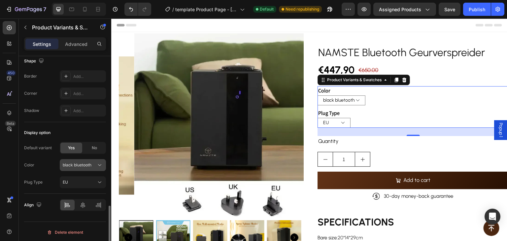
click at [97, 165] on icon at bounding box center [99, 165] width 7 height 7
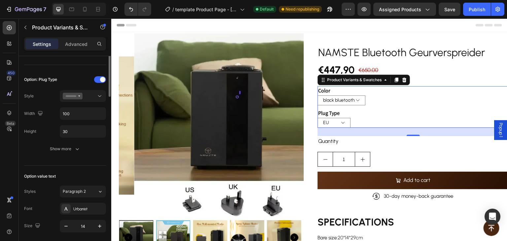
scroll to position [164, 0]
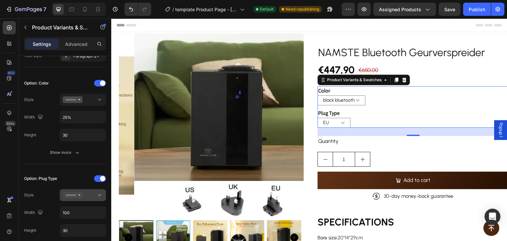
click at [91, 194] on div at bounding box center [83, 195] width 40 height 7
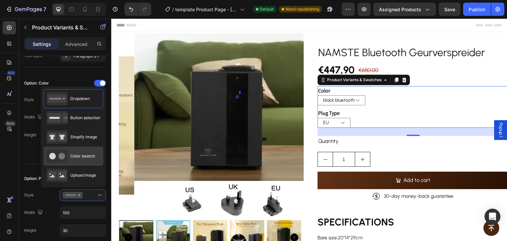
click at [83, 159] on div "Color swatch" at bounding box center [71, 155] width 49 height 13
type input "45"
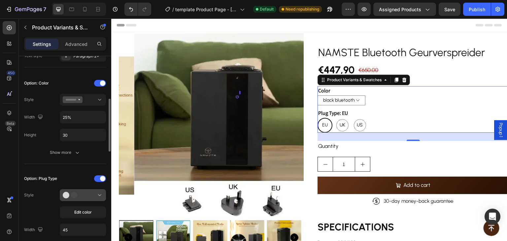
scroll to position [197, 0]
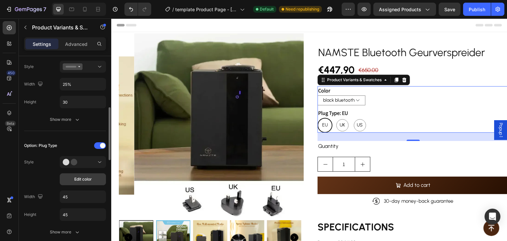
click at [82, 178] on span "Edit color" at bounding box center [82, 179] width 17 height 6
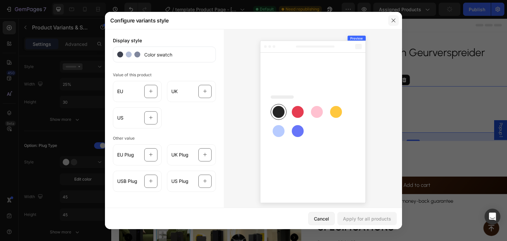
click at [395, 19] on icon "button" at bounding box center [393, 20] width 5 height 5
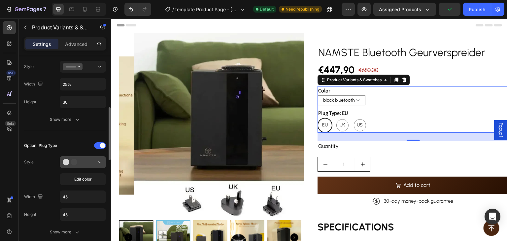
click at [91, 167] on button at bounding box center [83, 162] width 46 height 12
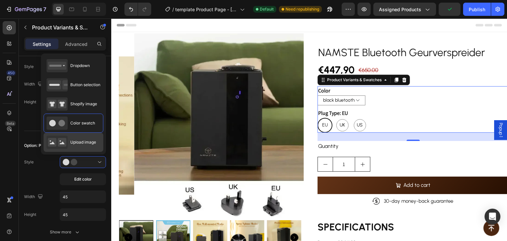
click at [90, 144] on span "Upload image" at bounding box center [83, 142] width 26 height 6
type input "64"
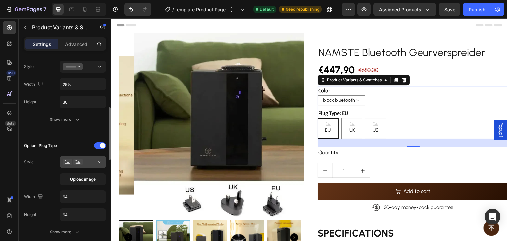
click at [97, 164] on icon at bounding box center [99, 162] width 7 height 7
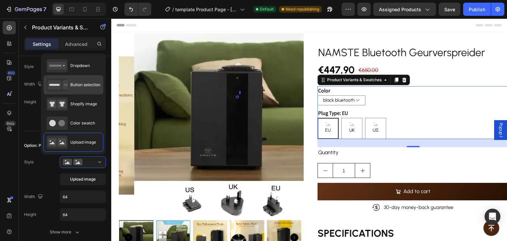
click at [81, 87] on span "Button selection" at bounding box center [85, 85] width 30 height 6
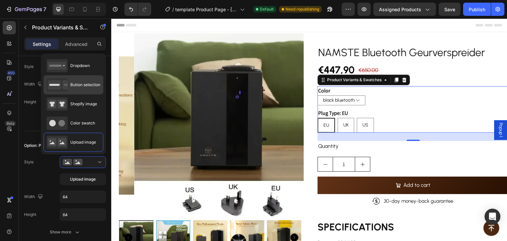
type input "45"
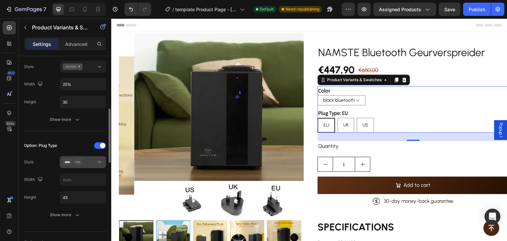
click at [92, 161] on div at bounding box center [83, 162] width 40 height 7
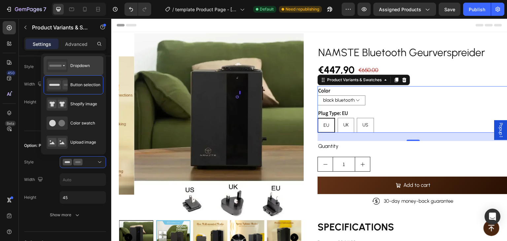
click at [88, 68] on span "Dropdown" at bounding box center [79, 66] width 19 height 6
type input "100"
type input "30"
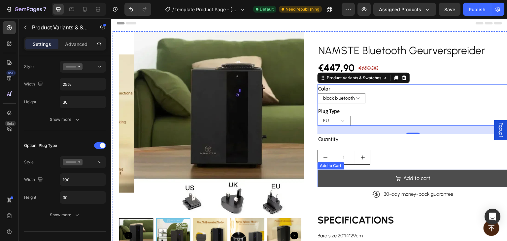
scroll to position [0, 0]
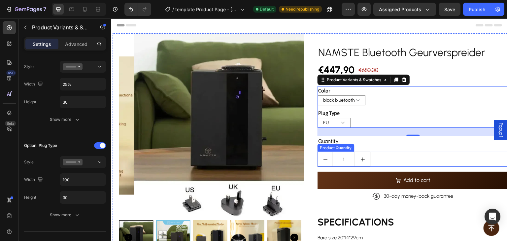
click at [394, 156] on div "1" at bounding box center [412, 159] width 191 height 15
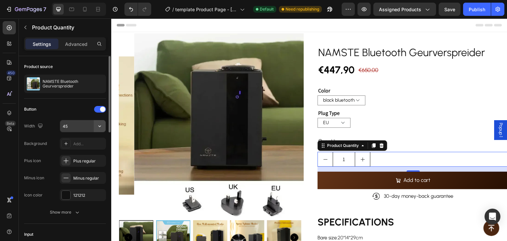
click at [100, 127] on icon "button" at bounding box center [99, 126] width 7 height 7
click at [84, 126] on input "45" at bounding box center [83, 126] width 46 height 12
type input "30"
click at [103, 109] on span at bounding box center [102, 109] width 5 height 5
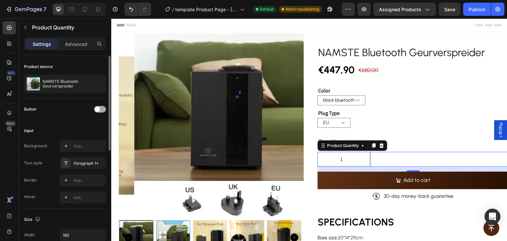
click at [98, 111] on span at bounding box center [97, 109] width 5 height 5
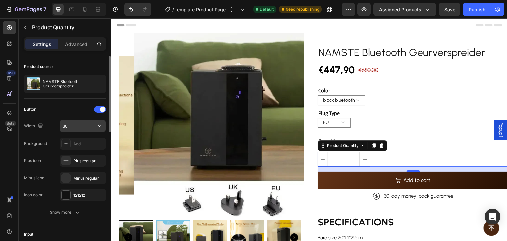
click at [75, 129] on input "30" at bounding box center [83, 126] width 46 height 12
type input "4"
type input "50"
click at [54, 117] on div "Button Width 50 Background Add... Plus icon Plus regular Minus icon Minus regul…" at bounding box center [65, 152] width 82 height 97
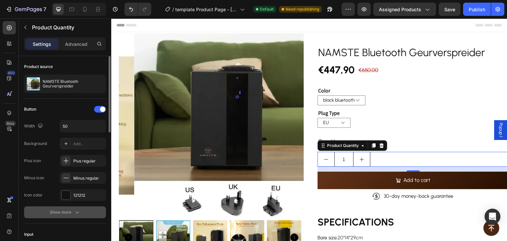
scroll to position [33, 0]
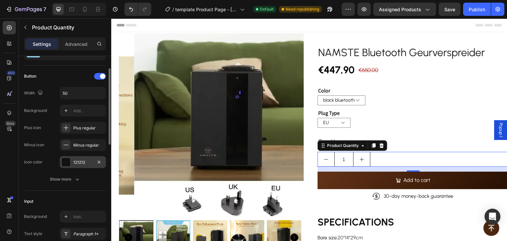
click at [70, 160] on div at bounding box center [66, 162] width 9 height 9
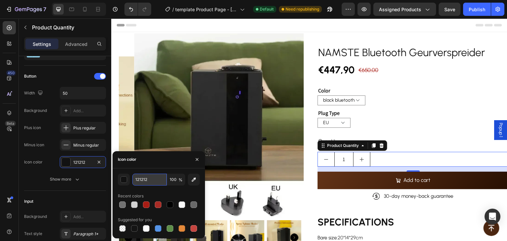
click at [151, 178] on input "121212" at bounding box center [149, 180] width 34 height 12
paste input "723a19"
type input "723a19"
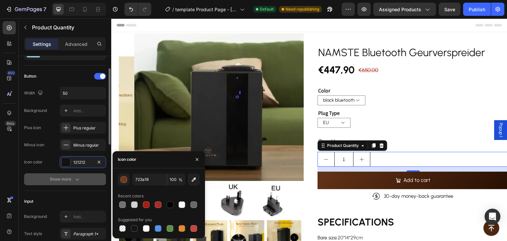
click at [93, 184] on button "Show more" at bounding box center [65, 179] width 82 height 12
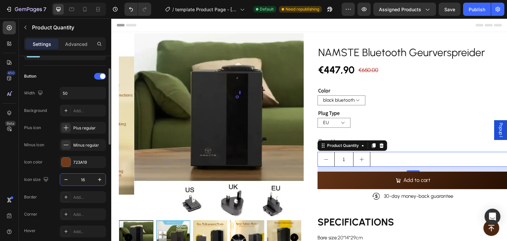
click at [91, 184] on input "16" at bounding box center [83, 180] width 22 height 12
click at [51, 192] on div "Border Add..." at bounding box center [65, 197] width 82 height 12
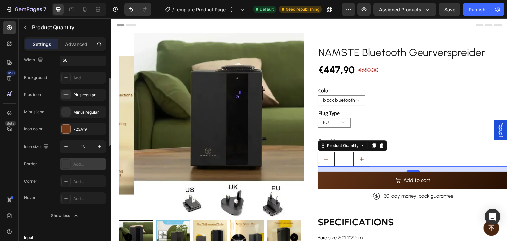
click at [87, 164] on div "Add..." at bounding box center [88, 164] width 31 height 6
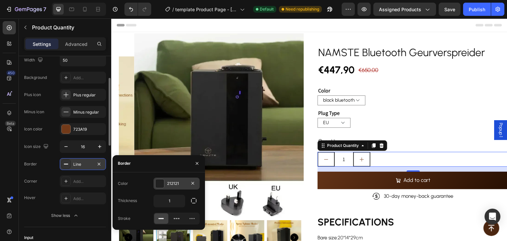
click at [169, 183] on div "212121" at bounding box center [176, 183] width 19 height 6
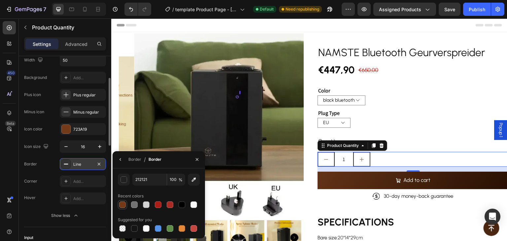
click at [123, 205] on div at bounding box center [122, 204] width 7 height 7
type input "723A19"
click at [196, 161] on icon "button" at bounding box center [196, 159] width 5 height 5
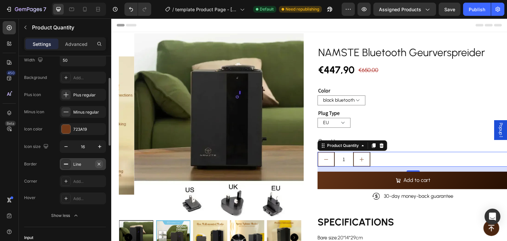
click at [99, 164] on icon "button" at bounding box center [98, 163] width 5 height 5
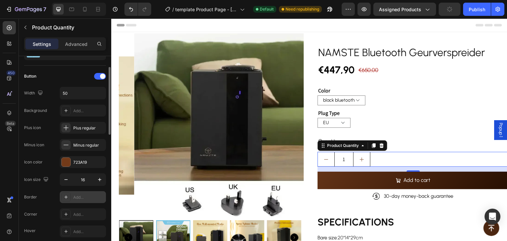
scroll to position [99, 0]
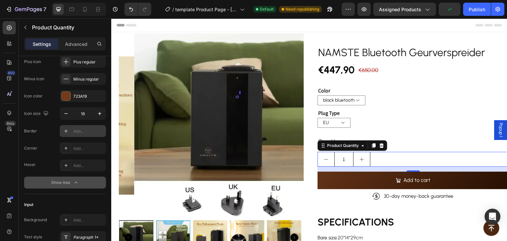
click at [74, 180] on icon "button" at bounding box center [76, 182] width 7 height 7
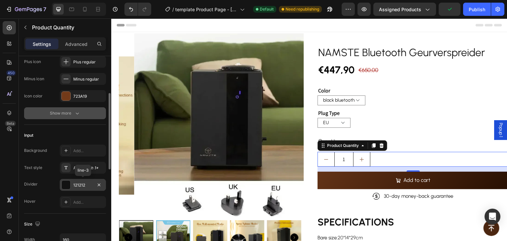
click at [74, 184] on div "121212" at bounding box center [82, 185] width 19 height 6
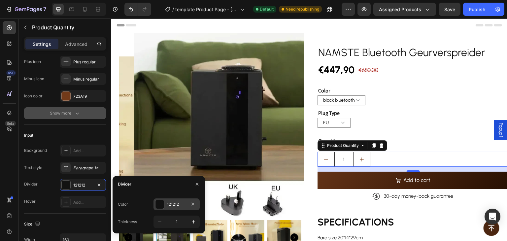
click at [160, 204] on div at bounding box center [159, 204] width 9 height 9
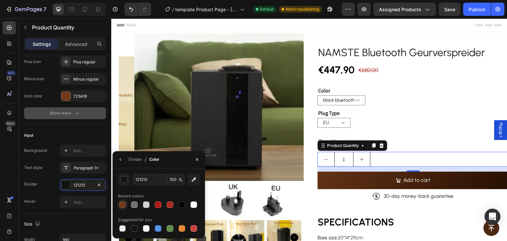
click at [118, 205] on div at bounding box center [122, 204] width 9 height 9
type input "723A19"
click at [53, 198] on div "Hover Add..." at bounding box center [65, 202] width 82 height 12
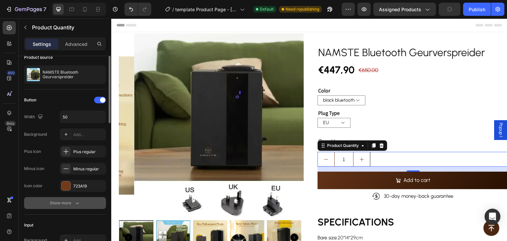
scroll to position [0, 0]
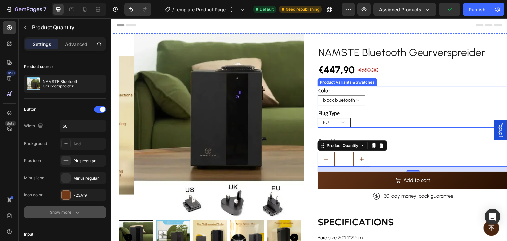
click at [339, 119] on select "EU [GEOGRAPHIC_DATA] [GEOGRAPHIC_DATA]" at bounding box center [333, 123] width 33 height 10
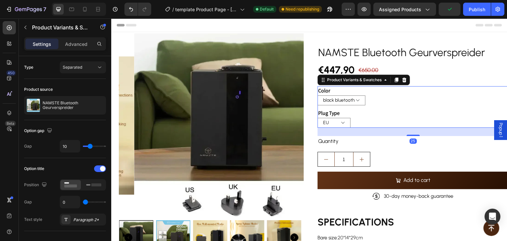
click at [409, 121] on div "EU [GEOGRAPHIC_DATA] [GEOGRAPHIC_DATA]" at bounding box center [412, 123] width 191 height 10
click at [84, 69] on div "Separated" at bounding box center [80, 67] width 34 height 6
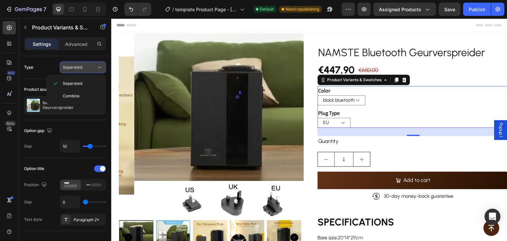
click at [84, 69] on div "Separated" at bounding box center [80, 67] width 34 height 6
click at [92, 65] on div "Separated" at bounding box center [80, 67] width 34 height 6
click at [93, 94] on p "Combine" at bounding box center [82, 96] width 38 height 6
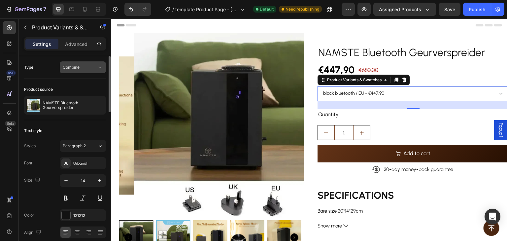
click at [96, 68] on div "Combine" at bounding box center [80, 67] width 34 height 6
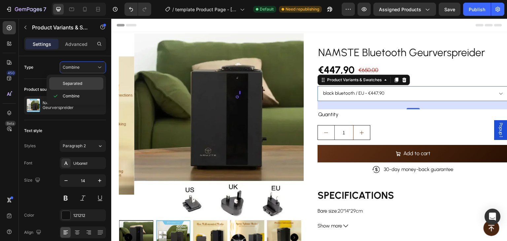
click at [97, 81] on p "Separated" at bounding box center [82, 84] width 38 height 6
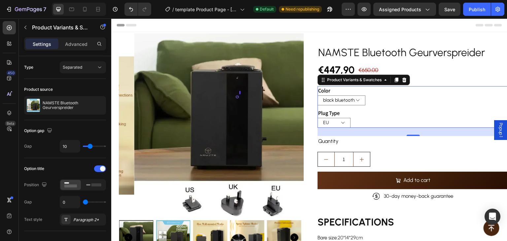
click at [326, 112] on legend "Plug Type" at bounding box center [328, 113] width 23 height 9
click at [416, 158] on div "1" at bounding box center [412, 159] width 191 height 15
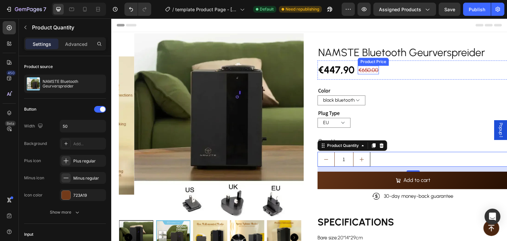
click at [369, 72] on div "€650,00" at bounding box center [368, 70] width 21 height 9
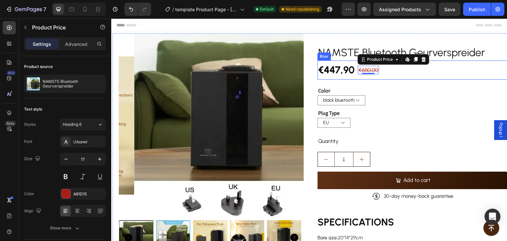
click at [406, 74] on div "€447,90 Product Price Product Price €650,00 Product Price Edit content in Shopi…" at bounding box center [412, 69] width 191 height 19
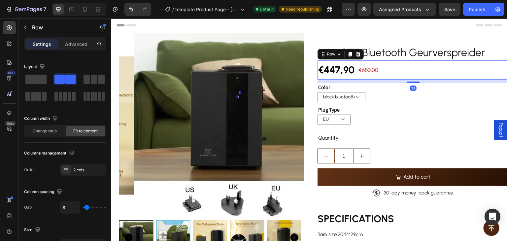
drag, startPoint x: 412, startPoint y: 84, endPoint x: 415, endPoint y: 81, distance: 4.4
click at [415, 80] on div "10" at bounding box center [412, 80] width 191 height 0
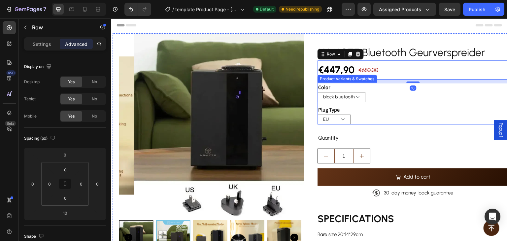
click at [412, 116] on div "EU [GEOGRAPHIC_DATA] [GEOGRAPHIC_DATA]" at bounding box center [412, 120] width 191 height 10
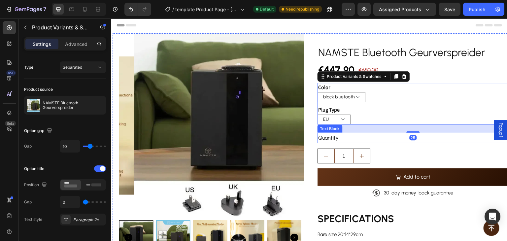
click at [329, 138] on div "Quantity" at bounding box center [412, 138] width 191 height 11
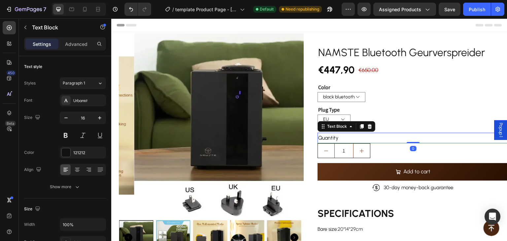
drag, startPoint x: 407, startPoint y: 147, endPoint x: 407, endPoint y: 139, distance: 8.3
click at [408, 140] on div "Quantity Text Block 0" at bounding box center [412, 138] width 191 height 11
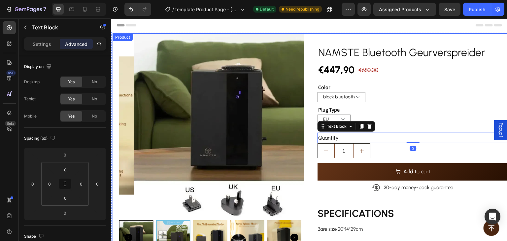
click at [418, 124] on div "NAMSTE Bluetooth Geurverspreider Product Title €447,90 Product Price Product Pr…" at bounding box center [412, 145] width 191 height 225
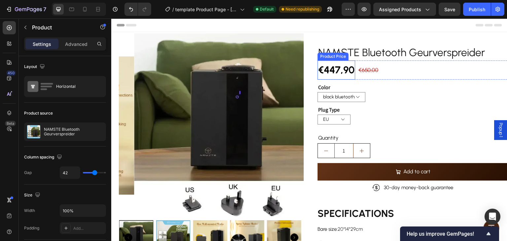
click at [336, 67] on div "€447,90" at bounding box center [336, 69] width 38 height 19
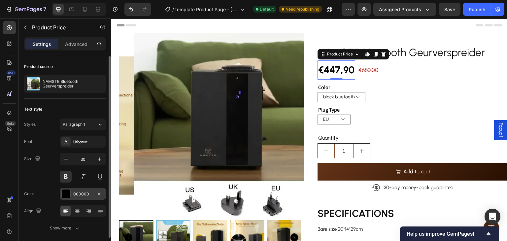
click at [76, 192] on div "000000" at bounding box center [82, 194] width 19 height 6
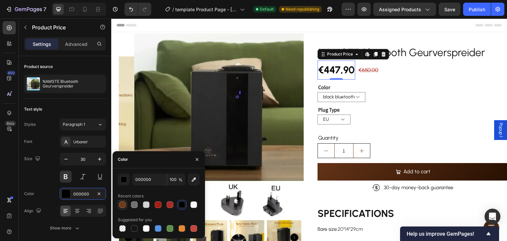
click at [120, 205] on div at bounding box center [122, 204] width 7 height 7
type input "723A19"
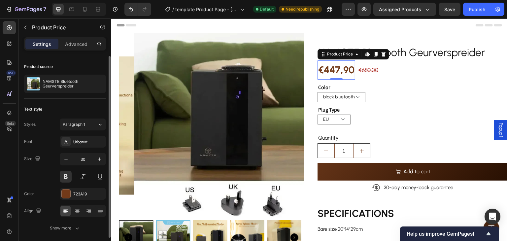
click at [75, 105] on div "Text style" at bounding box center [65, 109] width 82 height 11
click at [374, 68] on div "€650,00" at bounding box center [368, 70] width 21 height 9
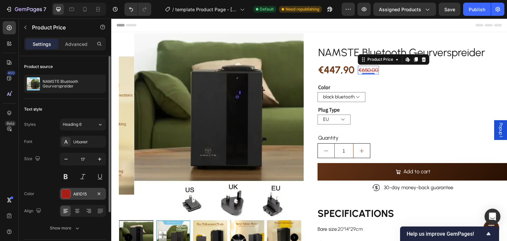
click at [75, 192] on div "A81D15" at bounding box center [82, 194] width 19 height 6
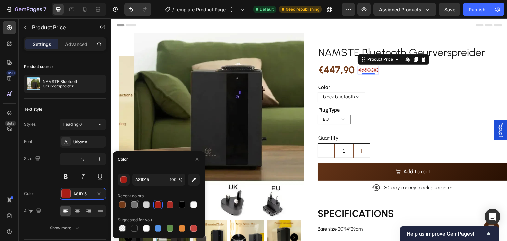
click at [133, 205] on div at bounding box center [134, 204] width 7 height 7
type input "727272"
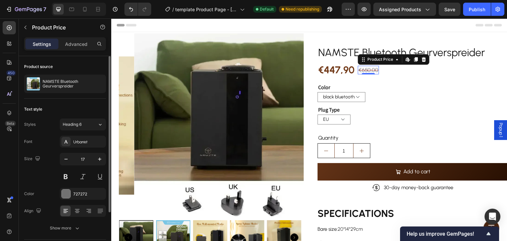
click at [48, 176] on div "Size 17" at bounding box center [65, 168] width 82 height 30
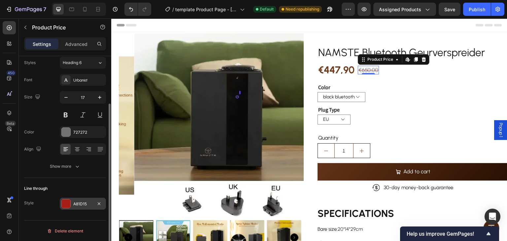
click at [72, 203] on div "A81D15" at bounding box center [83, 204] width 46 height 12
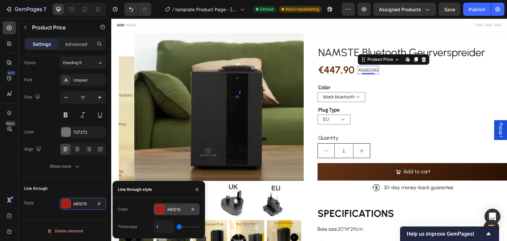
click at [164, 207] on div at bounding box center [159, 209] width 9 height 9
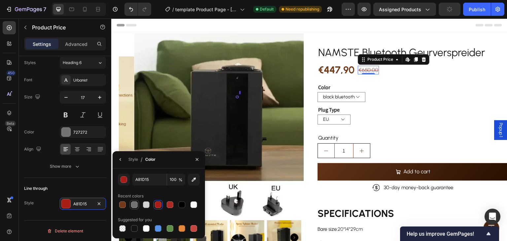
click at [135, 203] on div at bounding box center [134, 204] width 7 height 7
type input "727272"
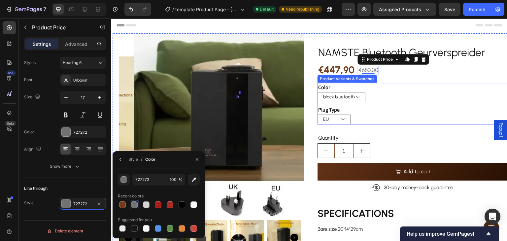
click at [416, 95] on div "black bluetooth" at bounding box center [412, 97] width 191 height 10
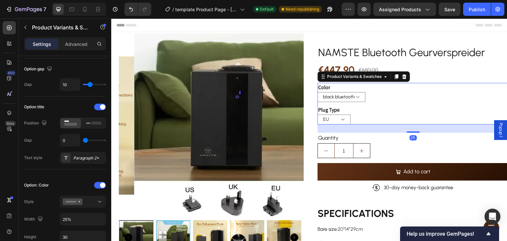
scroll to position [0, 0]
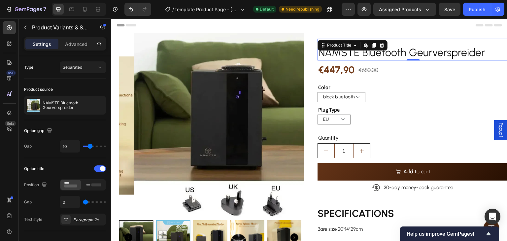
click at [458, 54] on h2 "NAMSTE Bluetooth Geurverspreider" at bounding box center [412, 52] width 191 height 15
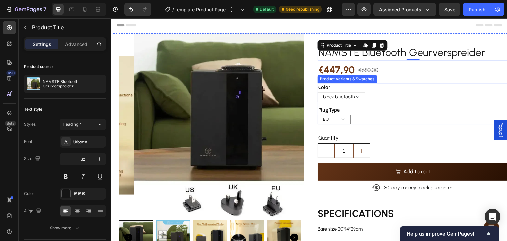
click at [319, 93] on select "black bluetooth" at bounding box center [341, 97] width 48 height 10
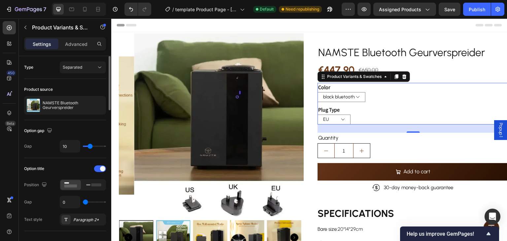
type input "1"
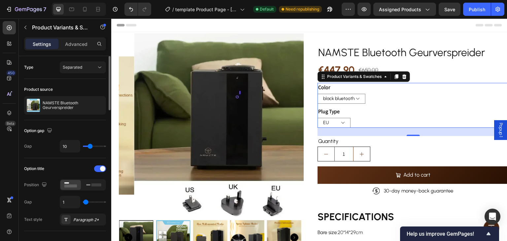
type input "6"
type input "7"
type input "8"
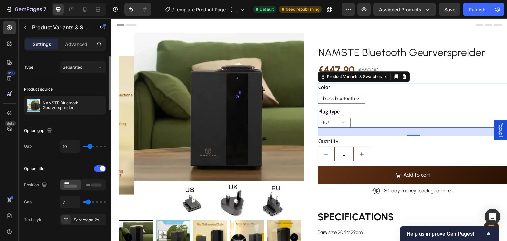
type input "8"
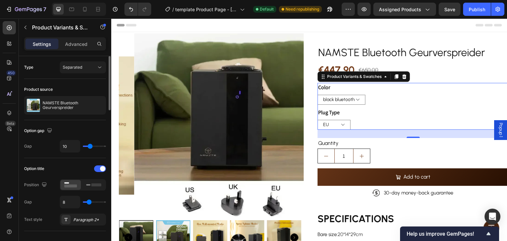
type input "7"
type input "3"
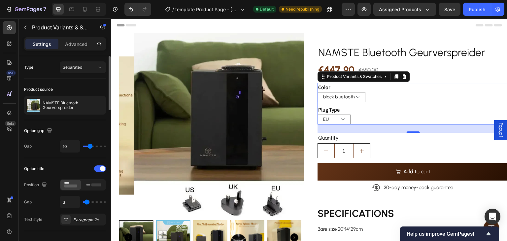
type input "0"
type input "2"
type input "10"
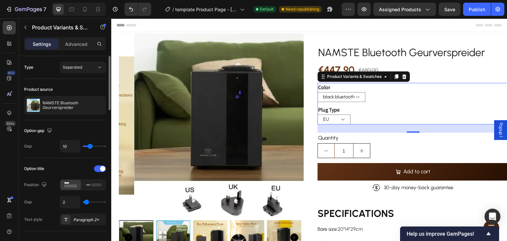
type input "10"
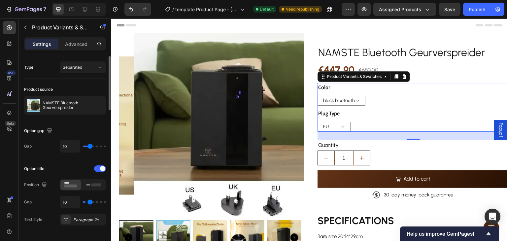
type input "11"
type input "0"
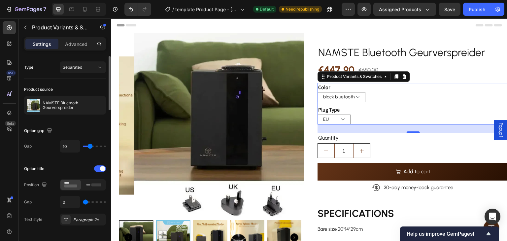
drag, startPoint x: 84, startPoint y: 199, endPoint x: 67, endPoint y: 196, distance: 17.4
click at [83, 201] on input "range" at bounding box center [94, 201] width 23 height 1
click at [99, 166] on div at bounding box center [100, 168] width 12 height 7
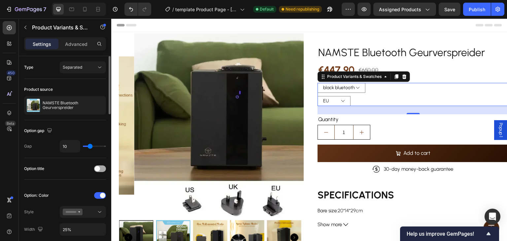
click at [100, 171] on div at bounding box center [100, 168] width 12 height 7
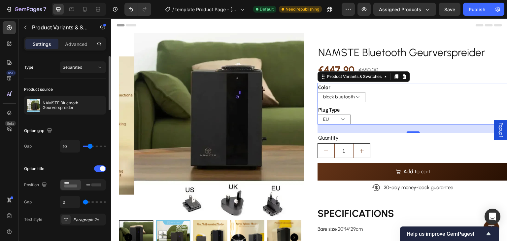
scroll to position [33, 0]
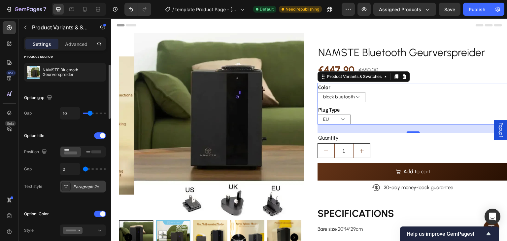
click at [88, 187] on div "Paragraph 2*" at bounding box center [88, 187] width 31 height 6
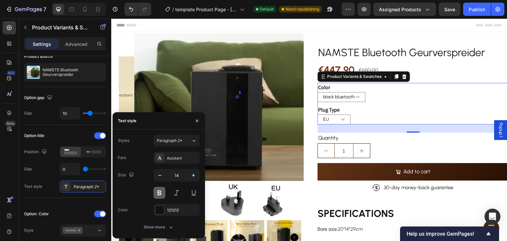
click at [159, 190] on button at bounding box center [159, 193] width 12 height 12
click at [157, 176] on icon "button" at bounding box center [159, 175] width 7 height 7
type input "13"
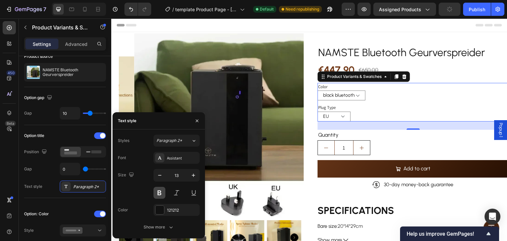
click at [161, 195] on button at bounding box center [159, 193] width 12 height 12
click at [161, 212] on div at bounding box center [159, 210] width 9 height 9
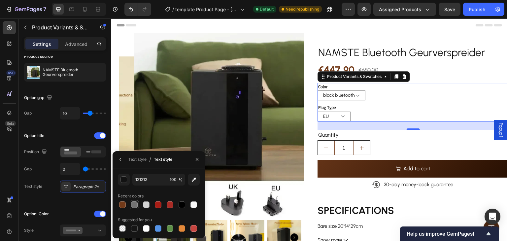
click at [133, 206] on div at bounding box center [134, 204] width 7 height 7
click at [138, 225] on div at bounding box center [134, 228] width 8 height 8
type input "151515"
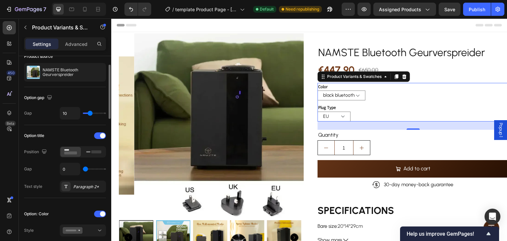
click at [71, 132] on div "Option title" at bounding box center [65, 135] width 82 height 11
type input "1"
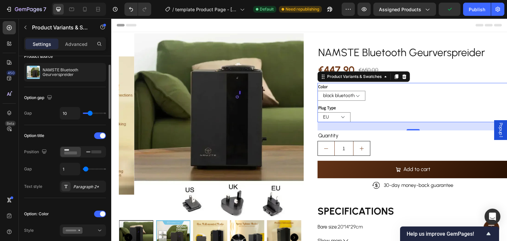
type input "3"
type input "7"
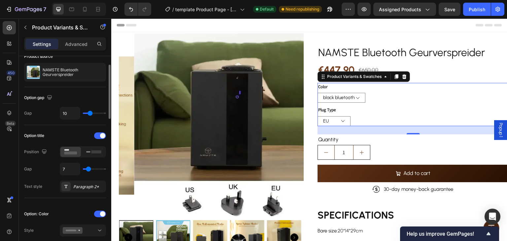
type input "6"
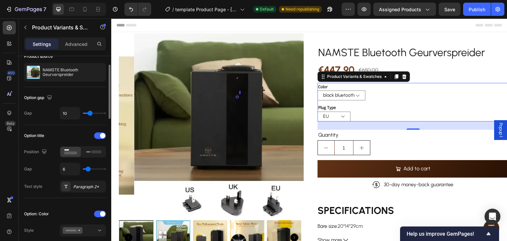
type input "0"
drag, startPoint x: 85, startPoint y: 168, endPoint x: 75, endPoint y: 166, distance: 10.9
click at [83, 168] on input "range" at bounding box center [94, 168] width 23 height 1
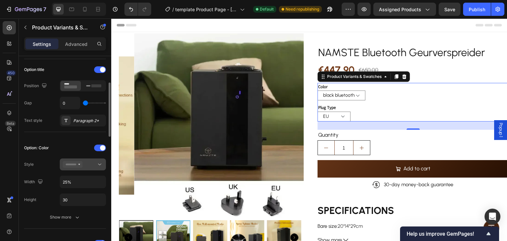
click at [90, 166] on div at bounding box center [83, 164] width 40 height 7
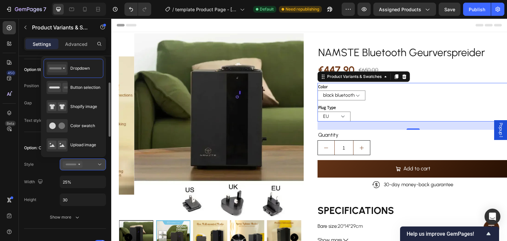
click at [90, 166] on div at bounding box center [83, 164] width 40 height 7
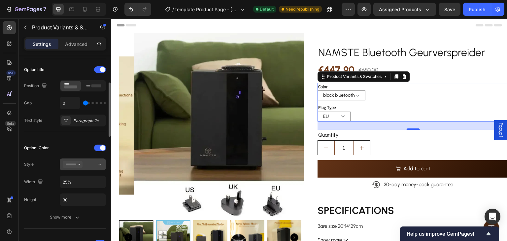
scroll to position [165, 0]
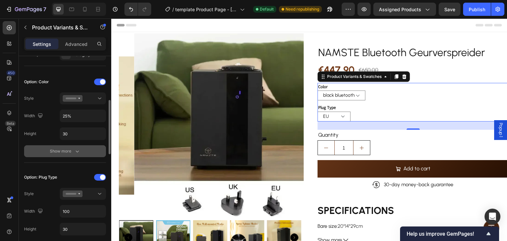
click at [78, 148] on icon "button" at bounding box center [77, 151] width 7 height 7
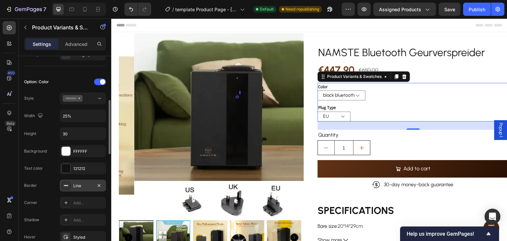
click at [80, 184] on div "Line" at bounding box center [82, 186] width 19 height 6
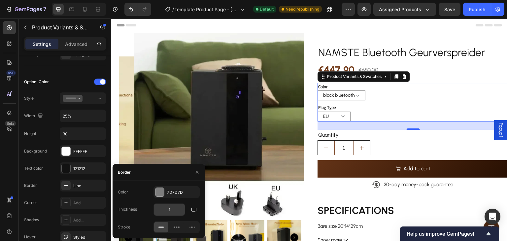
click at [172, 211] on input "1" at bounding box center [169, 210] width 31 height 12
click at [148, 213] on div "Thickness" at bounding box center [159, 209] width 82 height 13
click at [165, 212] on input "0" at bounding box center [169, 210] width 31 height 12
type input "1"
click at [173, 192] on div "7D7D7D" at bounding box center [176, 192] width 19 height 6
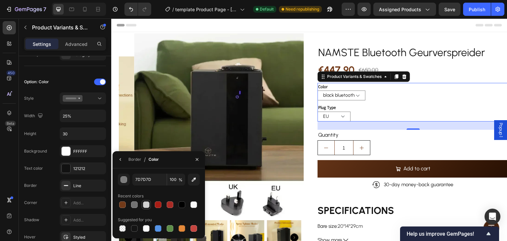
click at [145, 205] on div at bounding box center [146, 204] width 7 height 7
click at [122, 205] on div at bounding box center [122, 204] width 7 height 7
click at [147, 203] on div at bounding box center [146, 204] width 7 height 7
click at [136, 205] on div at bounding box center [134, 204] width 7 height 7
click at [127, 181] on div "button" at bounding box center [123, 179] width 7 height 7
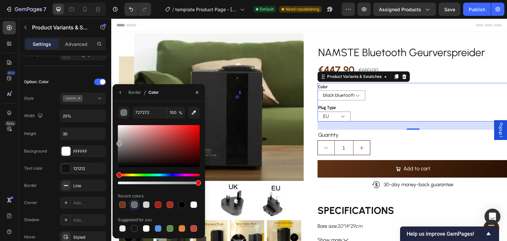
drag, startPoint x: 120, startPoint y: 142, endPoint x: 114, endPoint y: 142, distance: 6.3
click at [114, 142] on div "727272 100 % Recent colors Suggested for you" at bounding box center [159, 170] width 92 height 126
type input "969696"
click at [55, 158] on div "Background FFFFFF Text color 121212 Border Line Corner Add... Shadow Add... Hov…" at bounding box center [65, 202] width 82 height 115
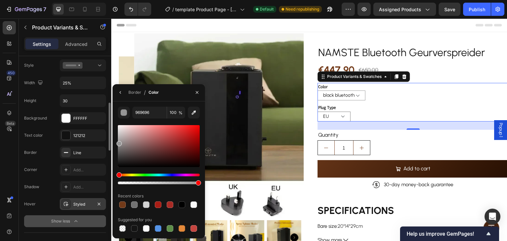
click at [80, 204] on div "Styled" at bounding box center [82, 204] width 19 height 6
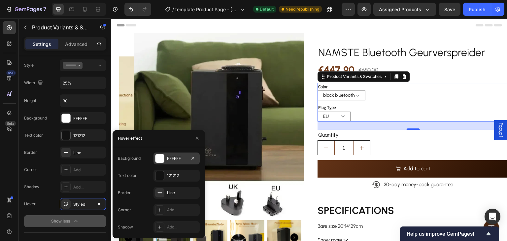
click at [161, 161] on div at bounding box center [159, 158] width 9 height 9
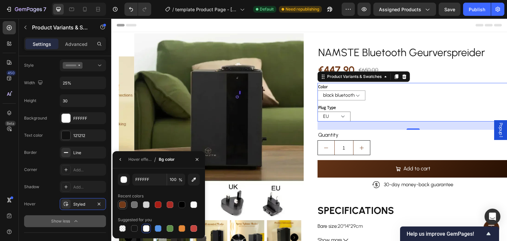
click at [123, 205] on div at bounding box center [122, 204] width 7 height 7
type input "723A19"
click at [138, 160] on div "Hover effect" at bounding box center [139, 159] width 23 height 6
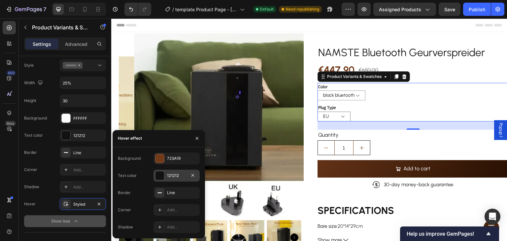
click at [166, 174] on div "121212" at bounding box center [176, 176] width 46 height 12
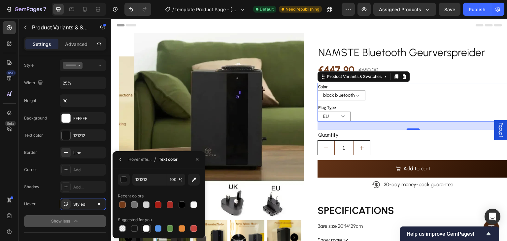
click at [150, 227] on div at bounding box center [146, 228] width 8 height 8
click at [123, 202] on div at bounding box center [122, 204] width 7 height 7
click at [149, 227] on div at bounding box center [146, 228] width 7 height 7
type input "FFFFFF"
click at [138, 160] on div "Hover effect" at bounding box center [139, 159] width 23 height 6
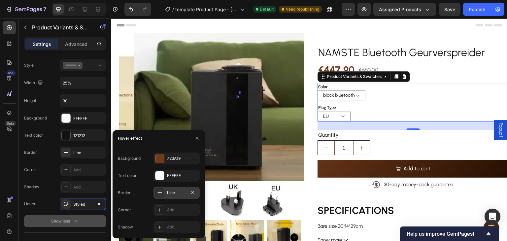
click at [176, 191] on div "Line" at bounding box center [176, 193] width 19 height 6
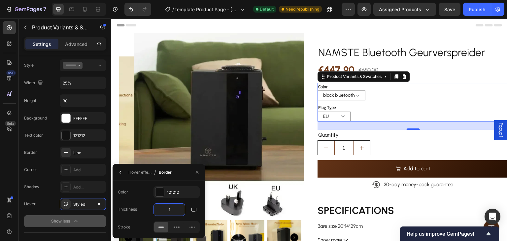
click at [172, 214] on input "1" at bounding box center [169, 210] width 31 height 12
click at [49, 190] on div "Shadow Add..." at bounding box center [65, 187] width 82 height 12
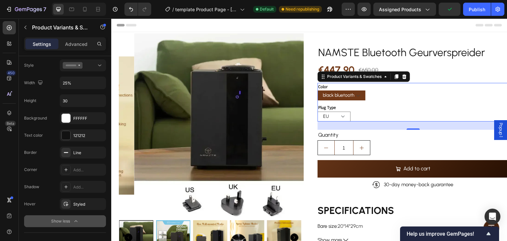
click at [357, 97] on select "black bluetooth" at bounding box center [341, 95] width 48 height 10
click at [317, 90] on select "black bluetooth" at bounding box center [341, 95] width 48 height 10
click at [78, 202] on div "Styled" at bounding box center [82, 204] width 19 height 6
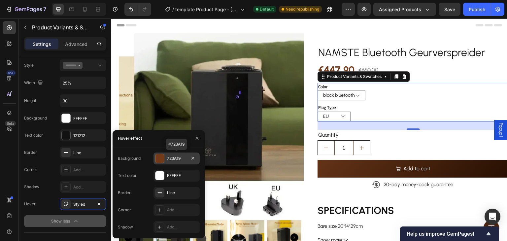
click at [178, 160] on div "723A19" at bounding box center [176, 158] width 19 height 6
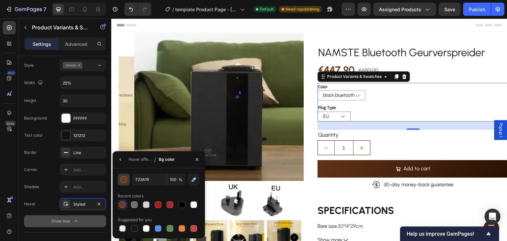
click at [123, 182] on div "button" at bounding box center [124, 180] width 7 height 7
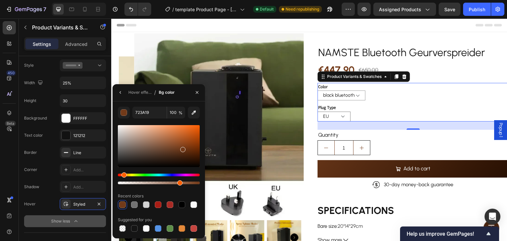
drag, startPoint x: 195, startPoint y: 182, endPoint x: 178, endPoint y: 182, distance: 16.8
click at [178, 182] on div at bounding box center [159, 182] width 82 height 3
drag, startPoint x: 291, startPoint y: 201, endPoint x: 208, endPoint y: 183, distance: 85.8
type input "100"
click at [145, 93] on div "Hover effect" at bounding box center [139, 92] width 23 height 6
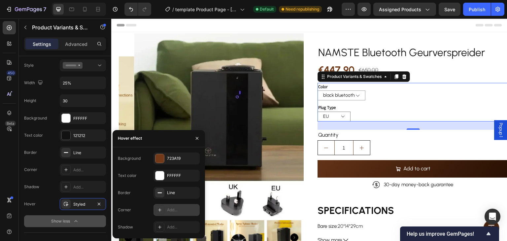
click at [173, 206] on div "Add..." at bounding box center [176, 210] width 46 height 12
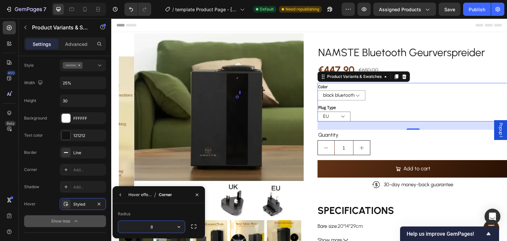
click at [144, 194] on div "Hover effect" at bounding box center [139, 195] width 23 height 6
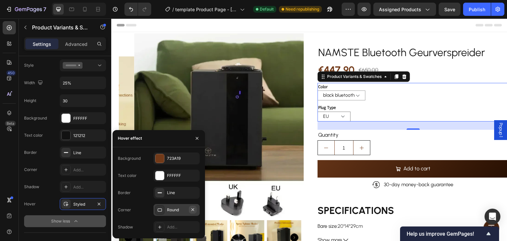
click at [194, 210] on icon "button" at bounding box center [192, 209] width 5 height 5
click at [172, 157] on div "723A19" at bounding box center [176, 158] width 19 height 6
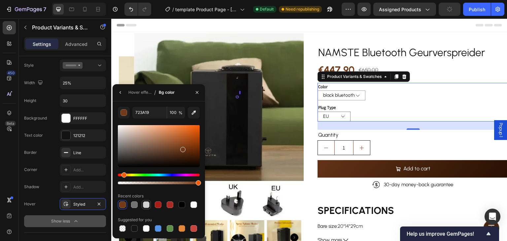
click at [147, 202] on div at bounding box center [146, 204] width 7 height 7
type input "D3D3D3"
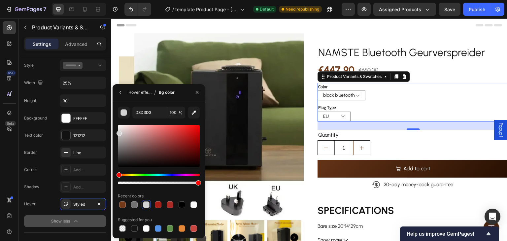
click at [141, 92] on div "Hover effect" at bounding box center [139, 92] width 23 height 6
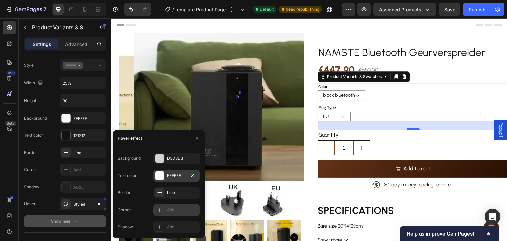
click at [162, 170] on div "FFFFFF" at bounding box center [176, 176] width 46 height 12
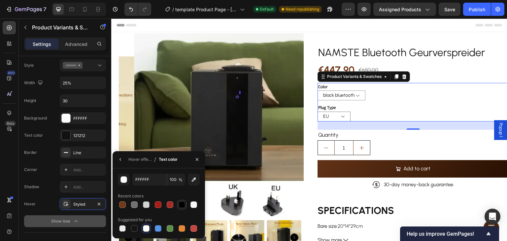
drag, startPoint x: 180, startPoint y: 202, endPoint x: 133, endPoint y: 133, distance: 83.7
click at [180, 202] on div at bounding box center [182, 204] width 7 height 7
type input "000000"
click at [148, 161] on div "Hover effect" at bounding box center [139, 159] width 23 height 6
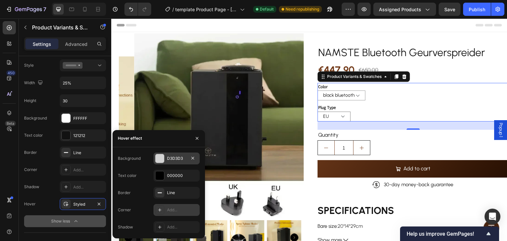
click at [167, 160] on div "D3D3D3" at bounding box center [176, 158] width 19 height 6
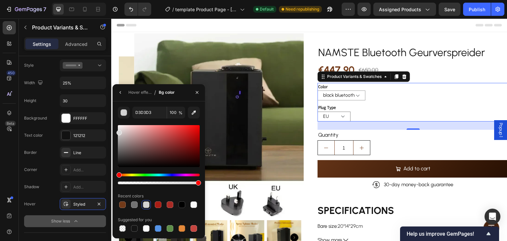
click at [118, 131] on div at bounding box center [118, 132] width 5 height 5
drag, startPoint x: 117, startPoint y: 132, endPoint x: 115, endPoint y: 128, distance: 4.9
click at [115, 128] on div "F9F9F9 100 % Recent colors Suggested for you" at bounding box center [159, 170] width 92 height 126
type input "EDEDED"
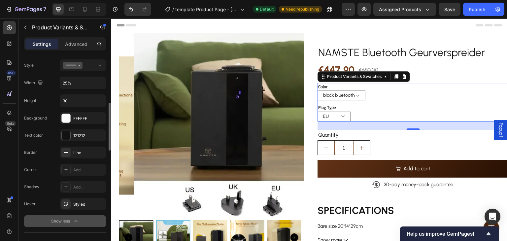
click at [53, 133] on div "Text color 121212" at bounding box center [65, 135] width 82 height 12
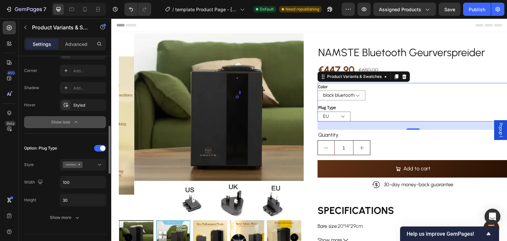
scroll to position [330, 0]
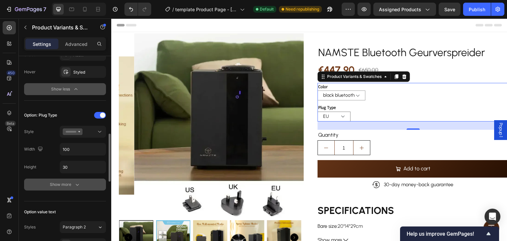
click at [73, 181] on div "Show more" at bounding box center [65, 184] width 31 height 7
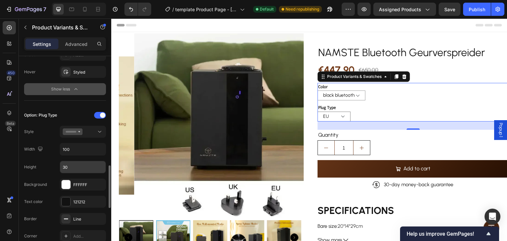
scroll to position [363, 0]
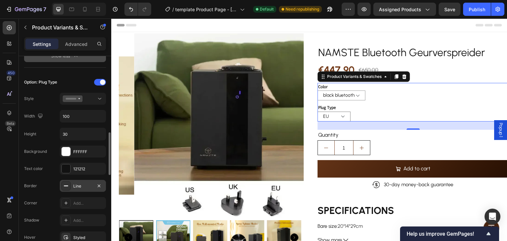
click at [82, 183] on div "Line" at bounding box center [82, 186] width 19 height 6
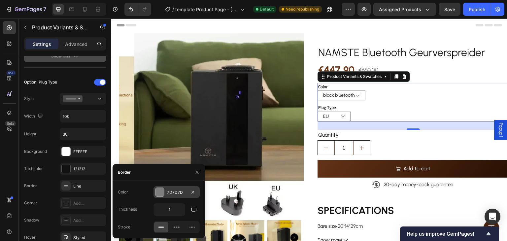
click at [161, 188] on div at bounding box center [159, 192] width 9 height 9
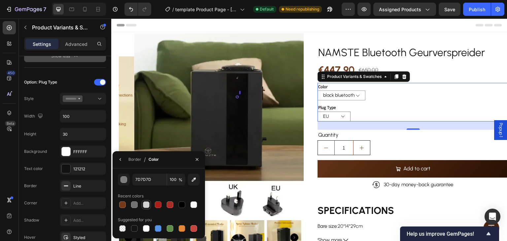
click at [148, 206] on div at bounding box center [146, 204] width 7 height 7
click at [134, 203] on div at bounding box center [134, 204] width 7 height 7
click at [127, 180] on div "button" at bounding box center [123, 179] width 7 height 7
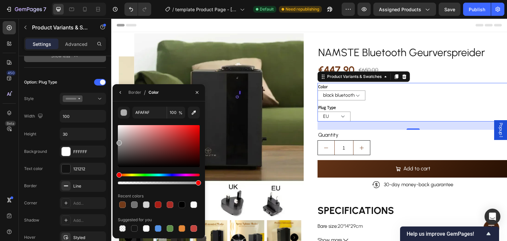
type input "999999"
drag, startPoint x: 120, startPoint y: 145, endPoint x: 113, endPoint y: 142, distance: 8.3
click at [113, 142] on div "999999 100 % Recent colors Suggested for you" at bounding box center [159, 170] width 92 height 126
click at [50, 188] on div "Border Line" at bounding box center [65, 186] width 82 height 12
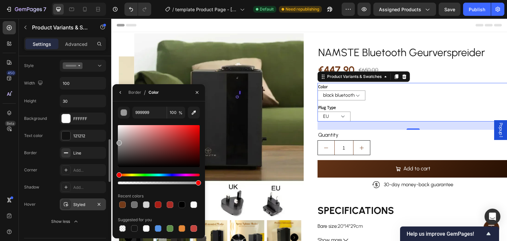
click at [84, 202] on div "Styled" at bounding box center [82, 205] width 19 height 6
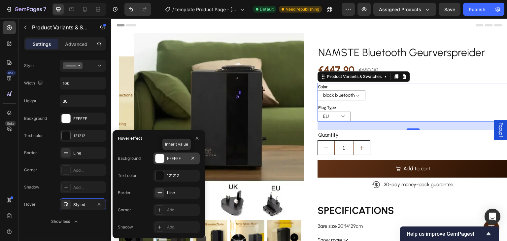
click at [161, 161] on div at bounding box center [159, 158] width 9 height 9
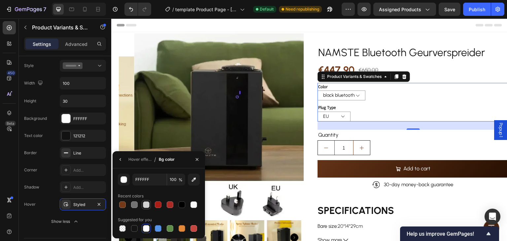
click at [147, 203] on div at bounding box center [146, 204] width 7 height 7
type input "D3D3D3"
click at [141, 160] on div "Hover effect" at bounding box center [139, 159] width 23 height 6
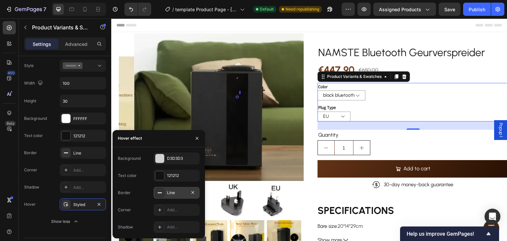
click at [183, 195] on div "Line" at bounding box center [176, 193] width 19 height 6
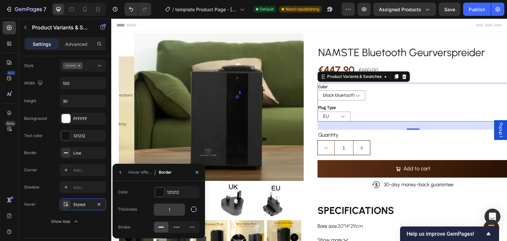
click at [182, 206] on input "1" at bounding box center [169, 210] width 31 height 12
click at [146, 173] on div "Hover effect" at bounding box center [139, 172] width 23 height 6
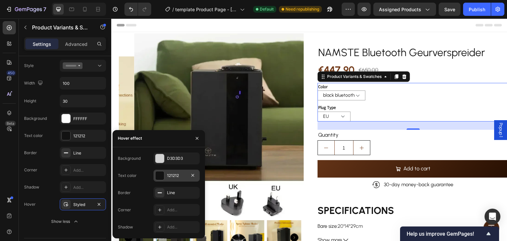
click at [179, 173] on div "121212" at bounding box center [176, 176] width 19 height 6
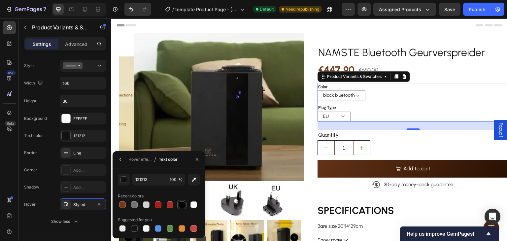
click at [182, 202] on div at bounding box center [182, 204] width 7 height 7
type input "000000"
click at [147, 158] on div "Hover effect" at bounding box center [139, 159] width 23 height 6
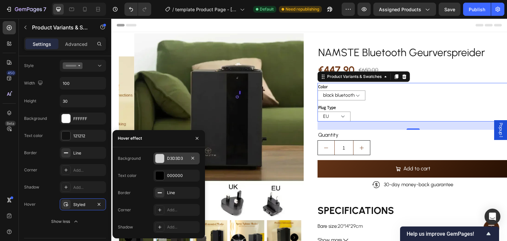
click at [168, 160] on div "D3D3D3" at bounding box center [176, 158] width 19 height 6
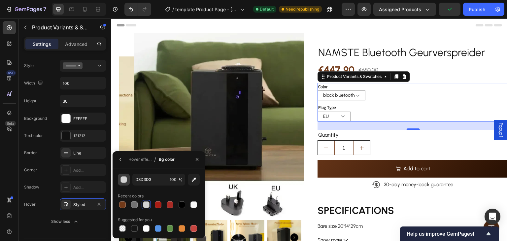
click at [123, 180] on div "button" at bounding box center [124, 180] width 7 height 7
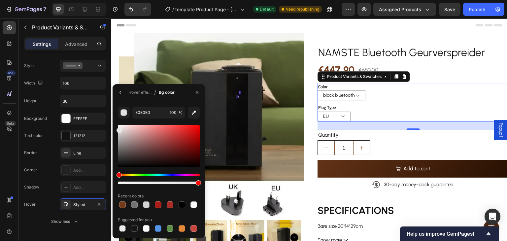
drag, startPoint x: 119, startPoint y: 131, endPoint x: 115, endPoint y: 129, distance: 4.1
click at [115, 129] on div "E0E0E0 100 % Recent colors Suggested for you" at bounding box center [159, 170] width 92 height 126
type input "E5E5E5"
click at [145, 92] on div "Hover effect" at bounding box center [139, 92] width 23 height 6
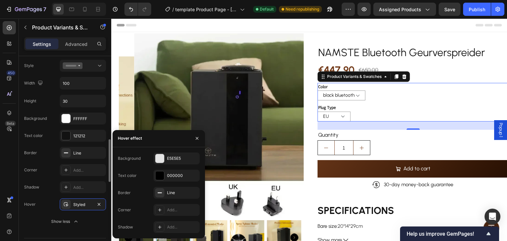
click at [43, 200] on div "Hover Styled" at bounding box center [65, 204] width 82 height 12
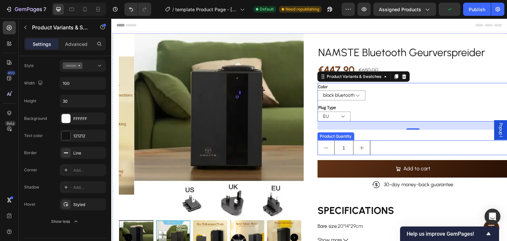
click at [353, 146] on button "increment" at bounding box center [361, 148] width 16 height 14
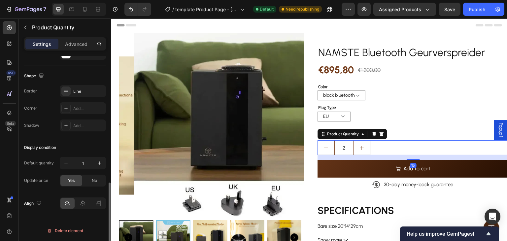
scroll to position [0, 0]
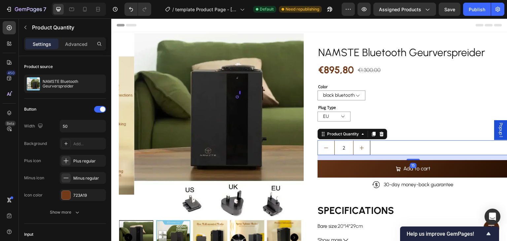
click at [334, 147] on input "2" at bounding box center [343, 148] width 19 height 14
click at [327, 146] on button "decrement" at bounding box center [326, 148] width 16 height 14
type input "1"
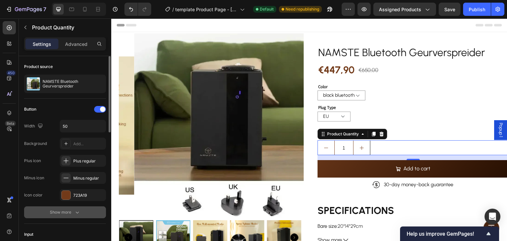
click at [79, 210] on icon "button" at bounding box center [77, 212] width 7 height 7
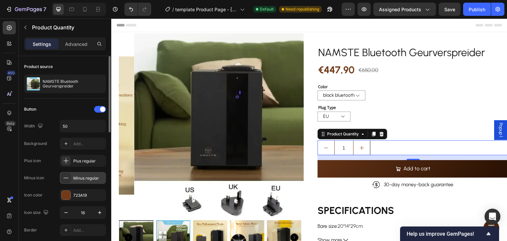
scroll to position [66, 0]
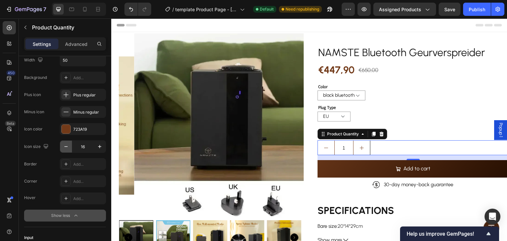
click at [66, 149] on icon "button" at bounding box center [66, 146] width 7 height 7
click at [67, 148] on icon "button" at bounding box center [66, 146] width 7 height 7
click at [99, 148] on icon "button" at bounding box center [99, 146] width 7 height 7
type input "14"
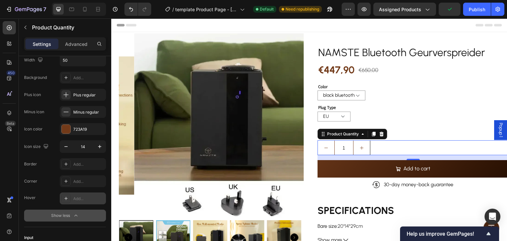
click at [84, 201] on div "Add..." at bounding box center [88, 199] width 31 height 6
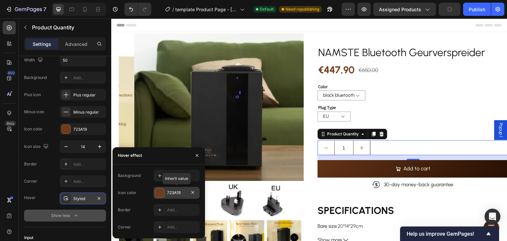
click at [168, 190] on div "723A19" at bounding box center [176, 193] width 19 height 6
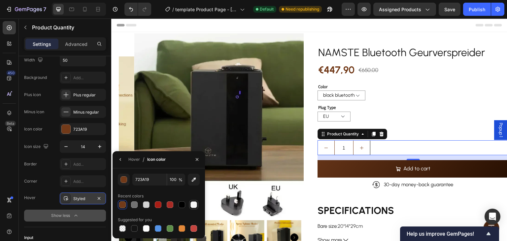
click at [191, 207] on div at bounding box center [193, 204] width 7 height 7
type input "F9F9F9"
click at [136, 161] on div "Hover" at bounding box center [134, 159] width 12 height 6
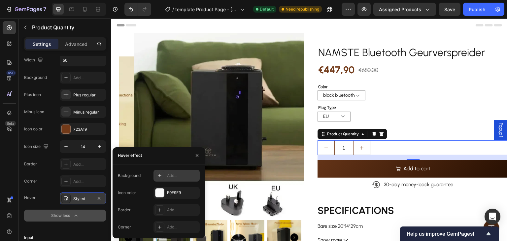
click at [172, 174] on div "Add..." at bounding box center [182, 176] width 31 height 6
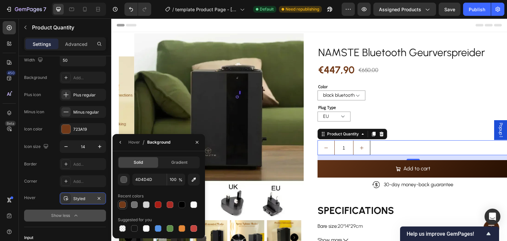
click at [124, 203] on div at bounding box center [122, 204] width 7 height 7
type input "723A19"
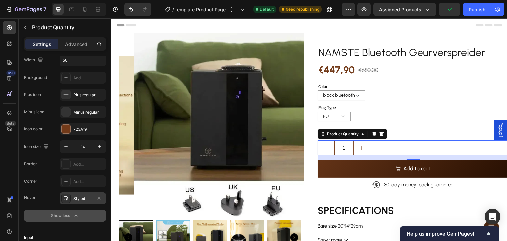
click at [30, 207] on div "Icon size 14 Border Add... Corner Add... Hover Styled Show less" at bounding box center [65, 180] width 82 height 81
click at [76, 164] on div "Add..." at bounding box center [88, 164] width 31 height 6
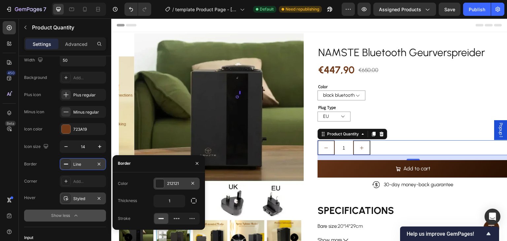
click at [157, 180] on div at bounding box center [159, 183] width 9 height 9
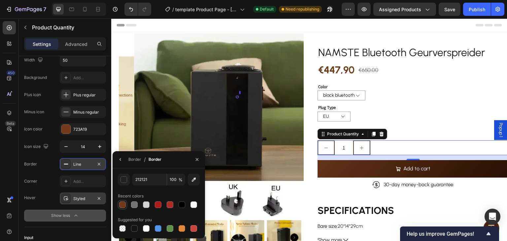
click at [123, 202] on div at bounding box center [122, 204] width 7 height 7
type input "723A19"
click at [132, 159] on div "Border" at bounding box center [134, 159] width 13 height 6
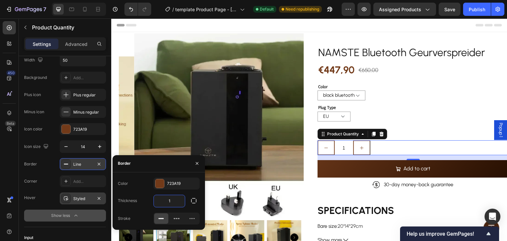
click at [176, 197] on input "1" at bounding box center [169, 201] width 31 height 12
click at [50, 179] on div "Corner Add..." at bounding box center [65, 181] width 82 height 12
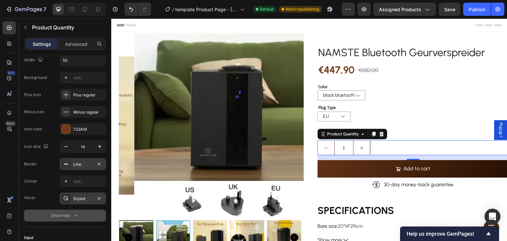
click at [77, 162] on div "Line" at bounding box center [82, 164] width 19 height 6
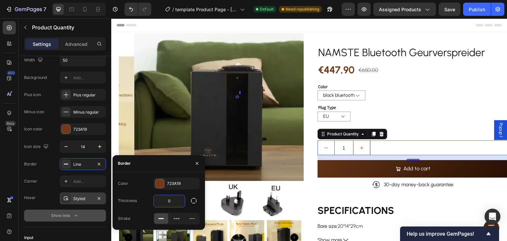
click at [179, 200] on input "0" at bounding box center [169, 201] width 31 height 12
type input "1"
click at [48, 177] on div "Corner Add..." at bounding box center [65, 181] width 82 height 12
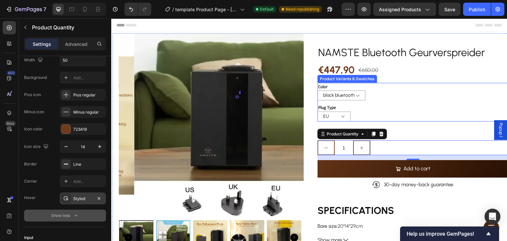
click at [365, 115] on div "EU [GEOGRAPHIC_DATA] [GEOGRAPHIC_DATA]" at bounding box center [412, 117] width 191 height 10
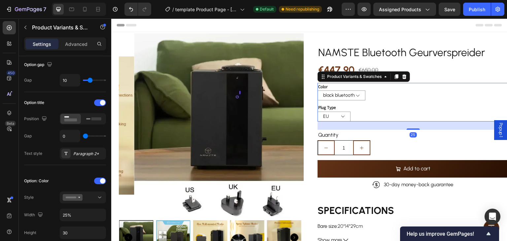
scroll to position [0, 0]
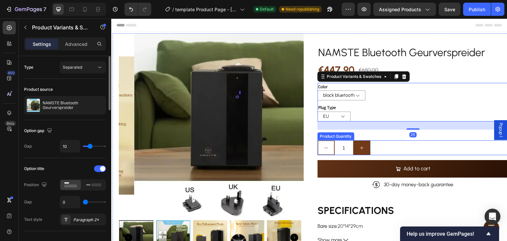
click at [363, 147] on button "increment" at bounding box center [361, 148] width 16 height 14
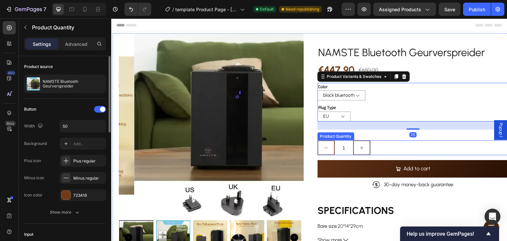
type input "2"
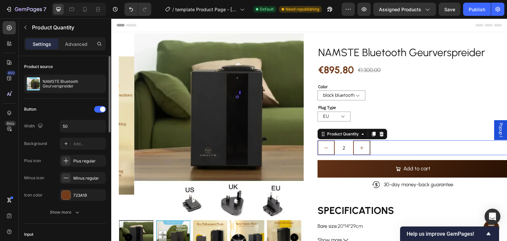
click at [382, 147] on div "2" at bounding box center [412, 147] width 191 height 15
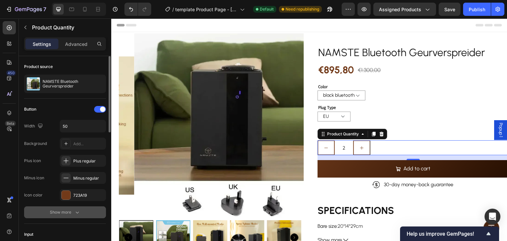
click at [72, 212] on div "Show more" at bounding box center [65, 212] width 31 height 7
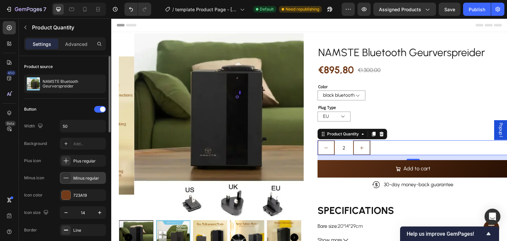
scroll to position [33, 0]
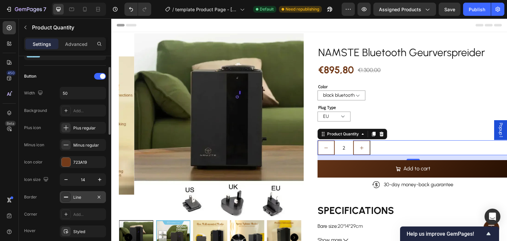
click at [79, 196] on div "Line" at bounding box center [82, 197] width 19 height 6
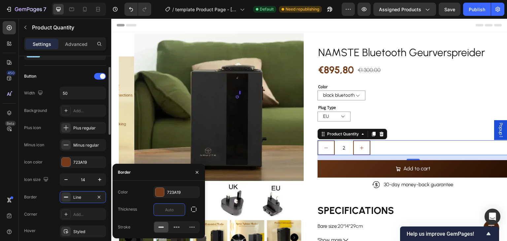
click at [49, 209] on div "Corner Add..." at bounding box center [65, 214] width 82 height 12
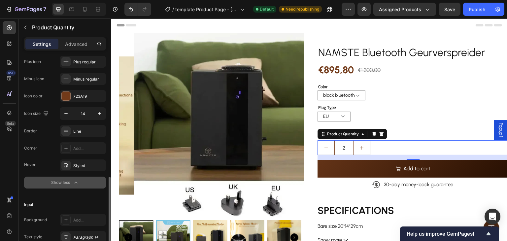
scroll to position [165, 0]
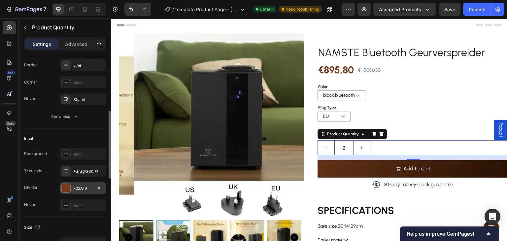
click at [77, 185] on div "723A19" at bounding box center [82, 188] width 19 height 6
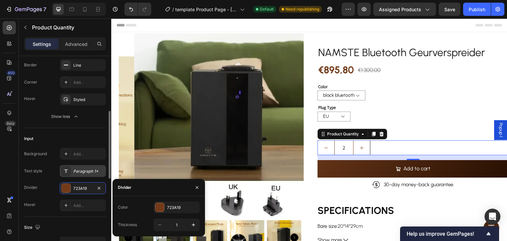
click at [84, 175] on div "Paragraph 1*" at bounding box center [83, 171] width 46 height 12
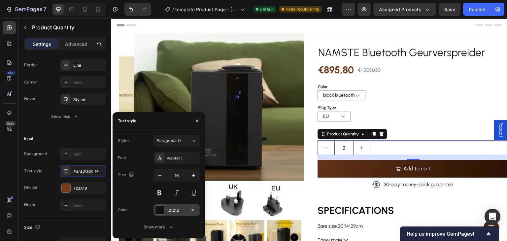
click at [159, 207] on div at bounding box center [159, 210] width 9 height 9
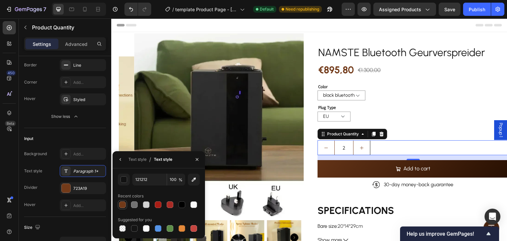
click at [122, 203] on div at bounding box center [122, 204] width 7 height 7
type input "723A19"
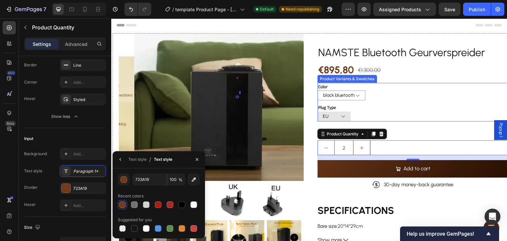
click at [341, 117] on select "EU [GEOGRAPHIC_DATA] [GEOGRAPHIC_DATA]" at bounding box center [333, 117] width 33 height 10
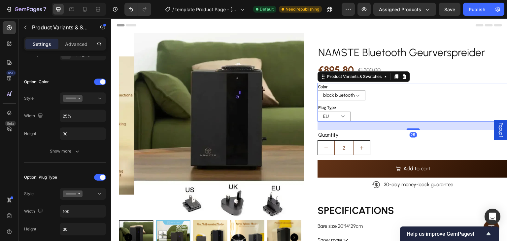
scroll to position [0, 0]
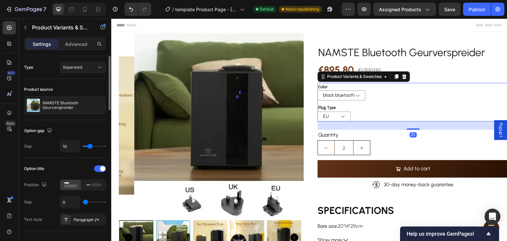
click at [387, 109] on div "Plug Type [GEOGRAPHIC_DATA] [GEOGRAPHIC_DATA] [GEOGRAPHIC_DATA]" at bounding box center [412, 113] width 191 height 18
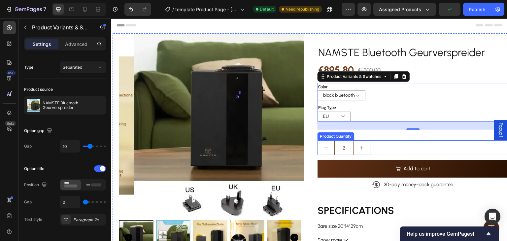
click at [388, 148] on div "2" at bounding box center [412, 147] width 191 height 15
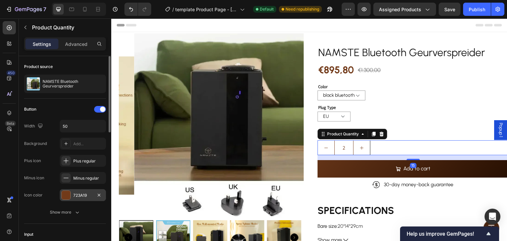
click at [68, 192] on div at bounding box center [66, 195] width 9 height 9
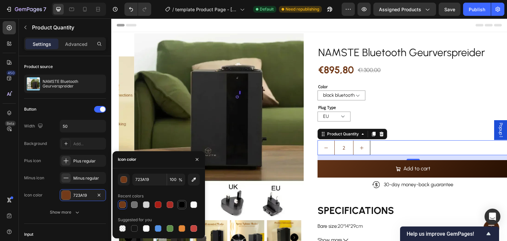
click at [179, 202] on div at bounding box center [182, 204] width 7 height 7
click at [135, 227] on div at bounding box center [134, 228] width 7 height 7
type input "151515"
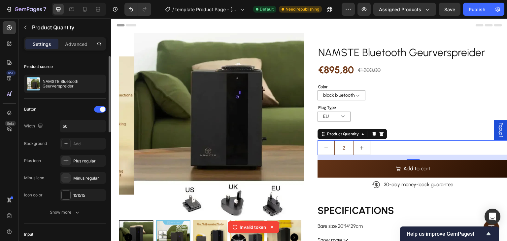
click at [42, 200] on div "Icon color" at bounding box center [33, 195] width 18 height 11
click at [77, 215] on button "Show more" at bounding box center [65, 212] width 82 height 12
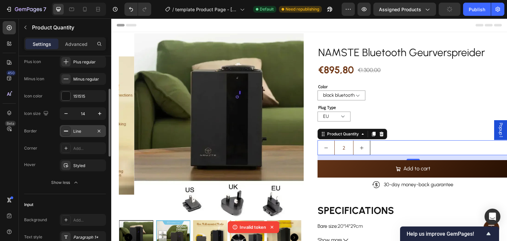
click at [83, 135] on div "Line" at bounding box center [83, 131] width 46 height 12
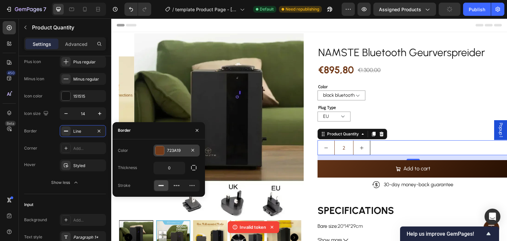
click at [161, 151] on div at bounding box center [159, 150] width 9 height 9
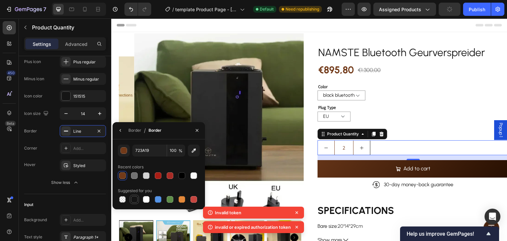
click at [133, 196] on div at bounding box center [134, 199] width 7 height 7
type input "151515"
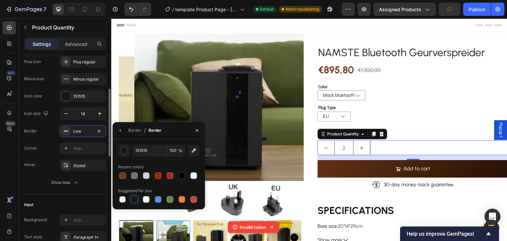
click at [54, 160] on div "Hover Styled" at bounding box center [65, 165] width 82 height 12
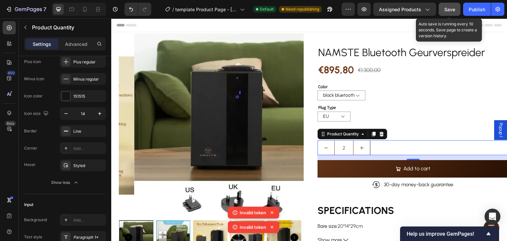
click at [448, 12] on div "Save" at bounding box center [449, 9] width 11 height 7
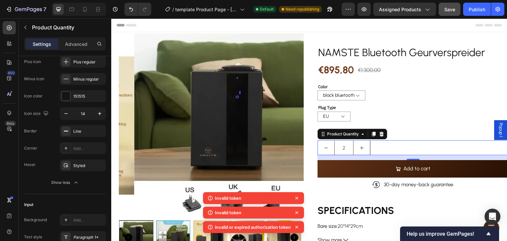
click at [296, 196] on icon at bounding box center [296, 198] width 7 height 7
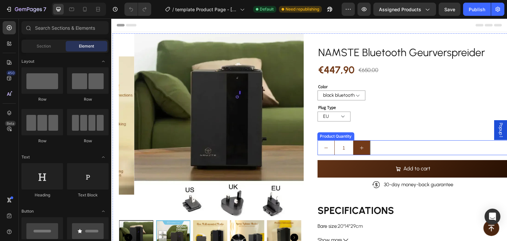
click at [356, 151] on button "increment" at bounding box center [361, 148] width 16 height 14
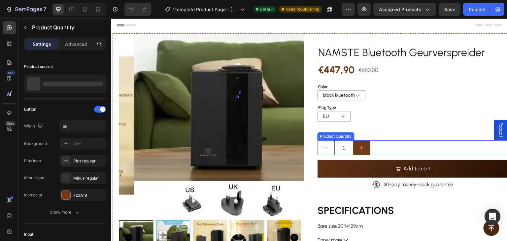
type input "2"
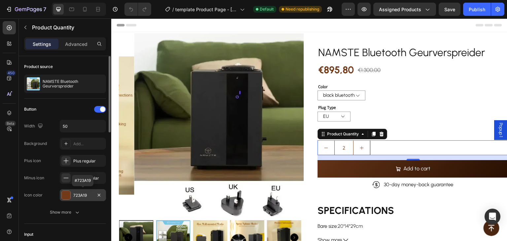
click at [70, 199] on div "723A19" at bounding box center [83, 195] width 46 height 12
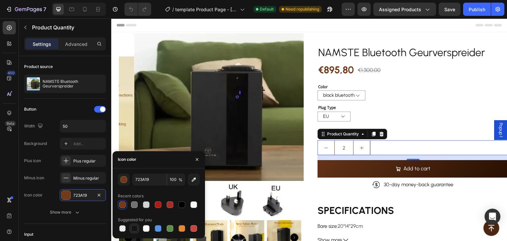
click at [136, 228] on div at bounding box center [134, 228] width 7 height 7
type input "151515"
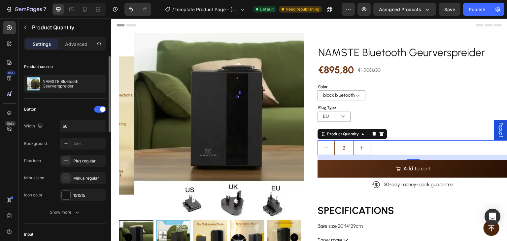
click at [84, 210] on button "Show more" at bounding box center [65, 212] width 82 height 12
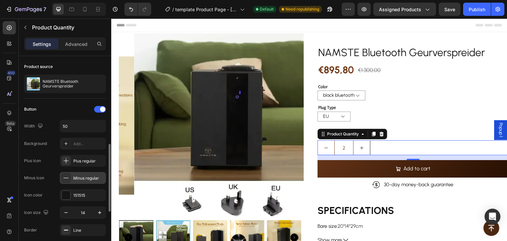
scroll to position [99, 0]
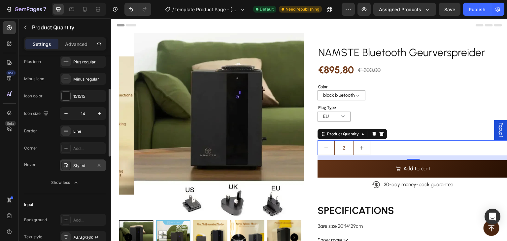
click at [84, 167] on div "Styled" at bounding box center [82, 166] width 19 height 6
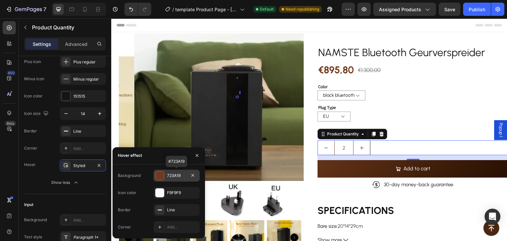
click at [162, 176] on div at bounding box center [159, 175] width 9 height 9
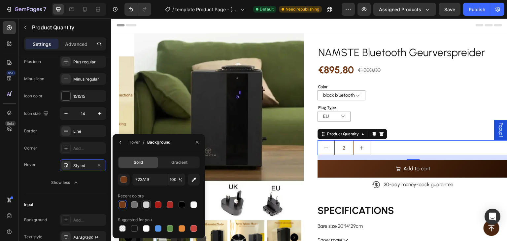
click at [147, 204] on div at bounding box center [146, 204] width 7 height 7
click at [124, 178] on div "button" at bounding box center [124, 180] width 7 height 7
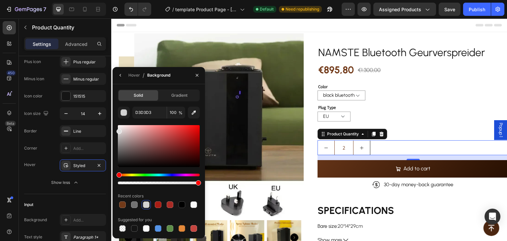
drag, startPoint x: 119, startPoint y: 134, endPoint x: 117, endPoint y: 130, distance: 4.8
click at [117, 130] on div at bounding box center [118, 131] width 5 height 5
type input "E0E0E0"
click at [134, 77] on div "Hover" at bounding box center [134, 75] width 12 height 6
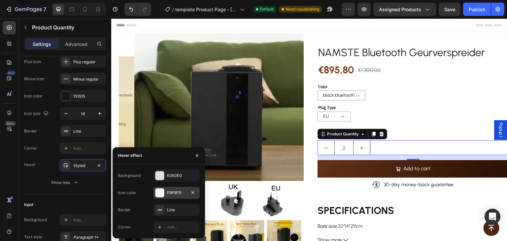
click at [169, 193] on div "F9F9F9" at bounding box center [176, 193] width 19 height 6
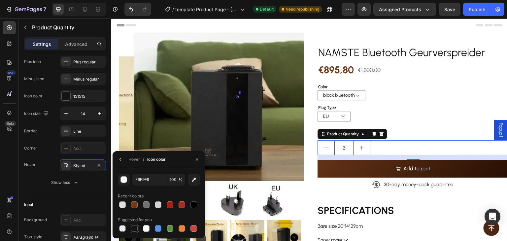
click at [134, 228] on div at bounding box center [134, 228] width 7 height 7
type input "151515"
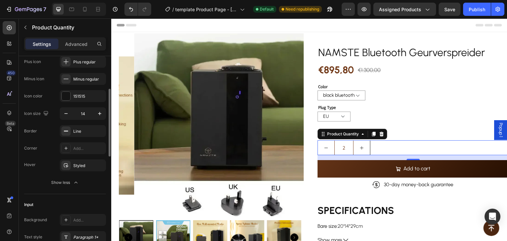
click at [84, 197] on div "Input Background Add... Text style Paragraph 1* Divider 723A19 Hover Add..." at bounding box center [65, 238] width 82 height 89
click at [40, 191] on div "Button Width 50 Background Add... Plus icon Plus regular Minus icon Minus regul…" at bounding box center [65, 97] width 82 height 194
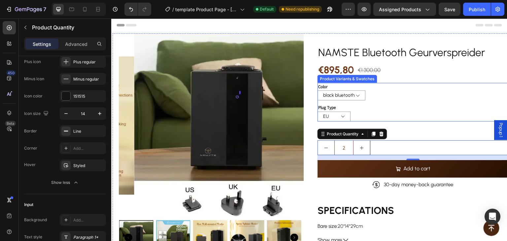
click at [365, 111] on div "Plug Type [GEOGRAPHIC_DATA] [GEOGRAPHIC_DATA] [GEOGRAPHIC_DATA]" at bounding box center [412, 113] width 191 height 18
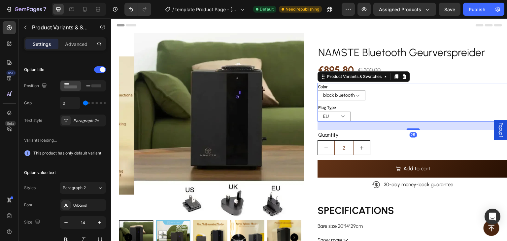
scroll to position [0, 0]
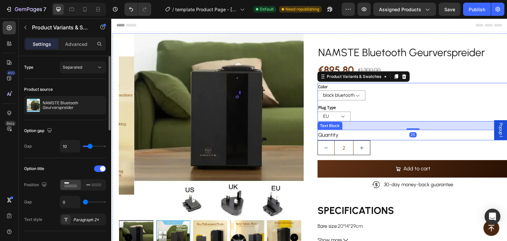
click at [333, 137] on div "Quantity" at bounding box center [412, 135] width 191 height 11
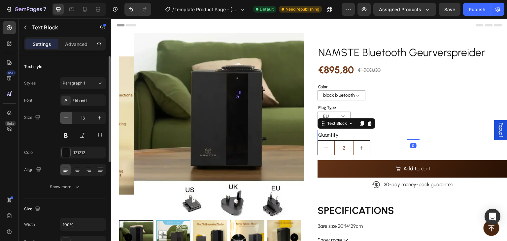
click at [66, 118] on icon "button" at bounding box center [66, 118] width 7 height 7
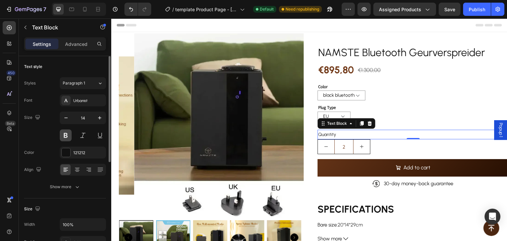
click at [65, 133] on button at bounding box center [66, 135] width 12 height 12
click at [66, 117] on icon "button" at bounding box center [66, 118] width 7 height 7
type input "13"
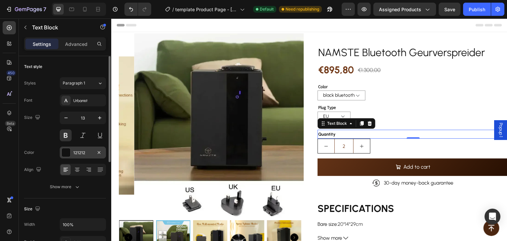
click at [74, 151] on div "121212" at bounding box center [82, 153] width 19 height 6
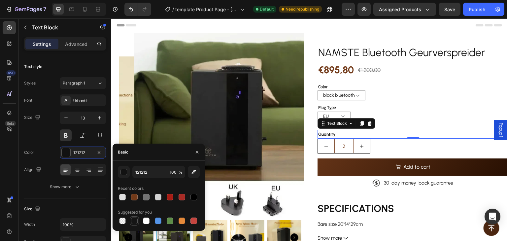
click at [135, 221] on div at bounding box center [134, 220] width 7 height 7
click at [127, 174] on button "button" at bounding box center [124, 172] width 12 height 12
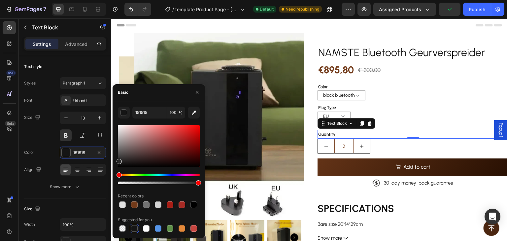
drag, startPoint x: 119, startPoint y: 163, endPoint x: 116, endPoint y: 160, distance: 4.0
click at [116, 160] on div at bounding box center [118, 161] width 5 height 5
drag, startPoint x: 118, startPoint y: 160, endPoint x: 115, endPoint y: 158, distance: 4.3
click at [116, 159] on div "282828 100 % Recent colors Suggested for you" at bounding box center [159, 170] width 92 height 126
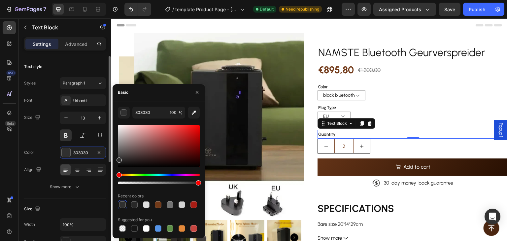
click at [46, 136] on div "Size 13" at bounding box center [65, 127] width 82 height 30
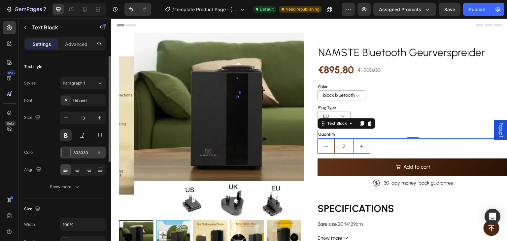
click at [65, 148] on div at bounding box center [66, 152] width 9 height 9
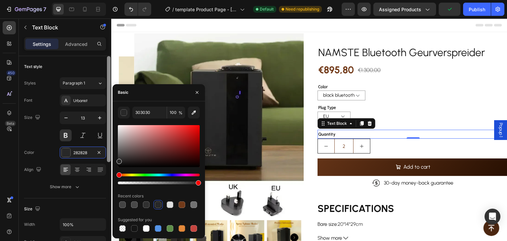
type input "282828"
drag, startPoint x: 119, startPoint y: 158, endPoint x: 107, endPoint y: 160, distance: 12.0
click at [110, 160] on div "450 Beta Sections(18) Elements(84) Section Element Hero Section Product Detail …" at bounding box center [55, 129] width 111 height 222
click at [47, 144] on div "Font Urbanist Size 13 Color 282828 Align Show more" at bounding box center [65, 143] width 82 height 98
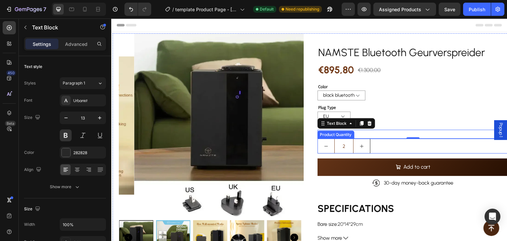
click at [405, 147] on div "2" at bounding box center [412, 146] width 191 height 15
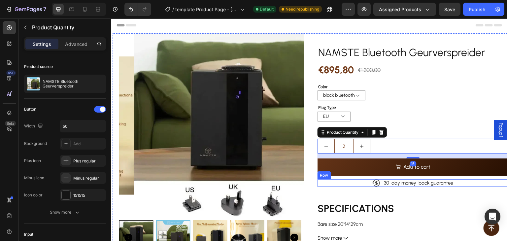
click at [460, 183] on div "Icon 30-day money-back guarantee Text Block Row" at bounding box center [412, 183] width 191 height 8
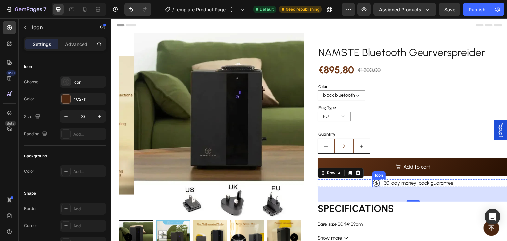
click at [376, 183] on icon at bounding box center [376, 183] width 8 height 7
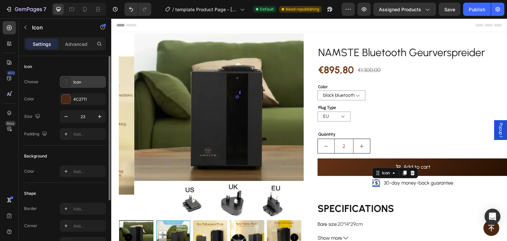
click at [74, 83] on div "Icon" at bounding box center [88, 82] width 31 height 6
click at [81, 102] on div "4C2711" at bounding box center [82, 99] width 19 height 6
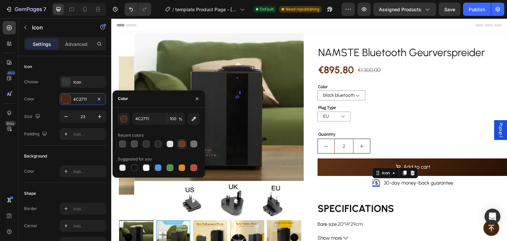
click at [183, 145] on div at bounding box center [182, 144] width 7 height 7
type input "723A19"
click at [68, 156] on div "Background" at bounding box center [65, 156] width 82 height 11
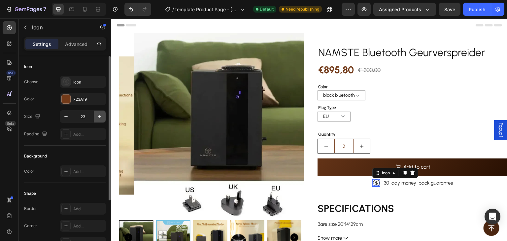
click at [98, 116] on icon "button" at bounding box center [99, 116] width 3 height 3
click at [68, 116] on icon "button" at bounding box center [66, 116] width 7 height 7
type input "23"
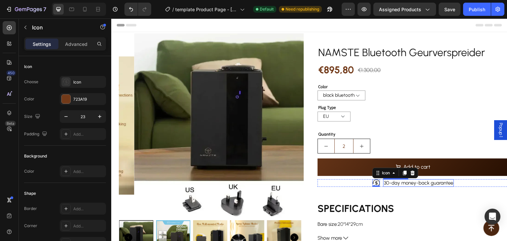
click at [397, 186] on div "30-day money-back guarantee" at bounding box center [418, 183] width 71 height 8
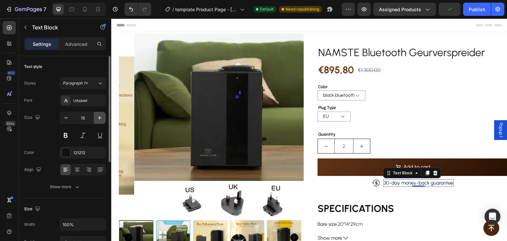
click at [100, 116] on icon "button" at bounding box center [99, 118] width 7 height 7
type input "16"
click at [88, 148] on div "121212" at bounding box center [83, 153] width 46 height 12
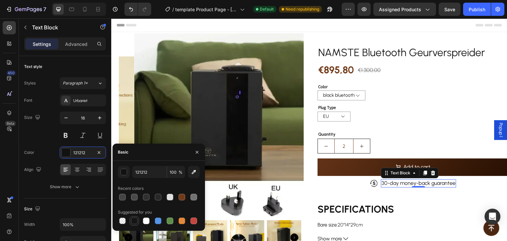
click at [135, 222] on div at bounding box center [134, 220] width 7 height 7
type input "151515"
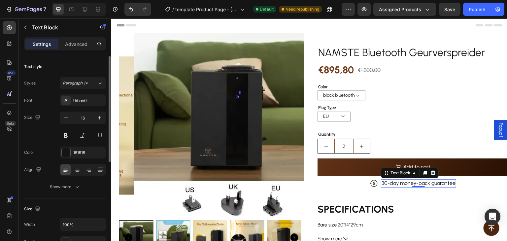
click at [48, 140] on div "Size 16" at bounding box center [65, 127] width 82 height 30
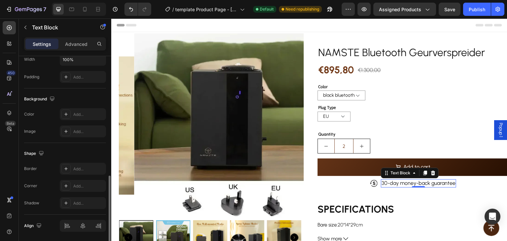
scroll to position [187, 0]
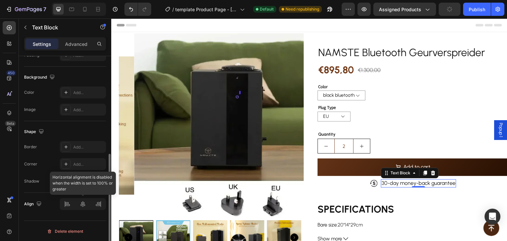
click at [69, 205] on div at bounding box center [83, 204] width 46 height 12
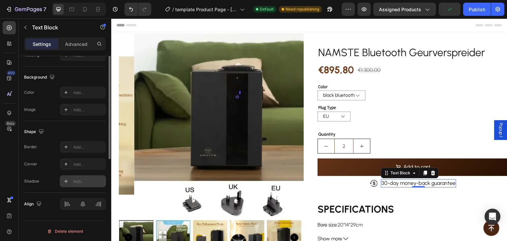
scroll to position [88, 0]
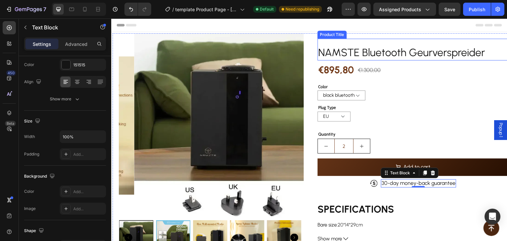
click at [412, 54] on h2 "NAMSTE Bluetooth Geurverspreider" at bounding box center [412, 52] width 191 height 15
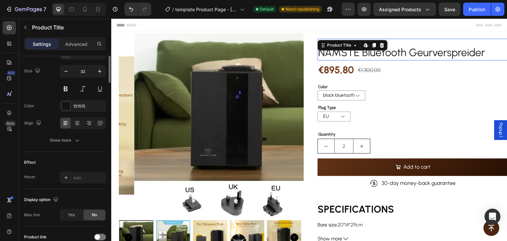
scroll to position [0, 0]
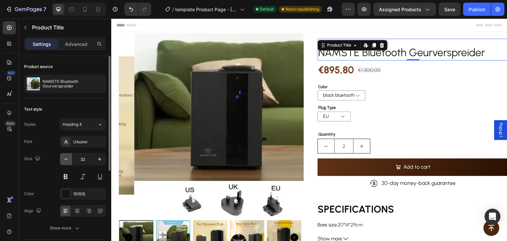
click at [66, 160] on icon "button" at bounding box center [66, 159] width 7 height 7
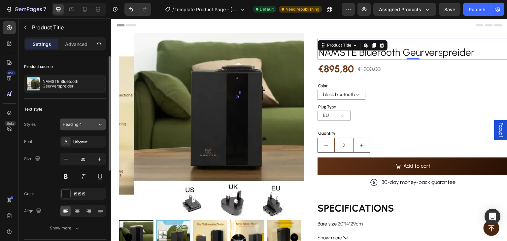
click at [99, 127] on icon at bounding box center [100, 124] width 6 height 7
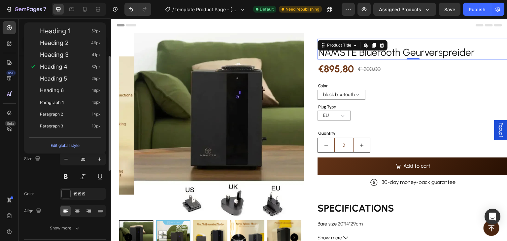
click at [34, 188] on div "Color" at bounding box center [29, 193] width 10 height 11
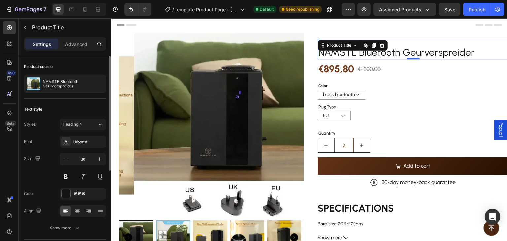
scroll to position [33, 0]
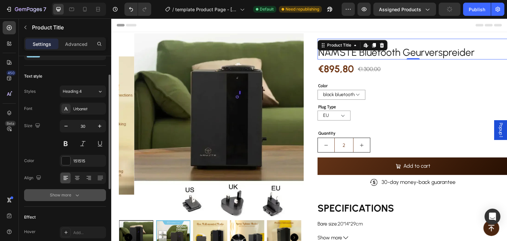
click at [81, 189] on button "Show more" at bounding box center [65, 195] width 82 height 12
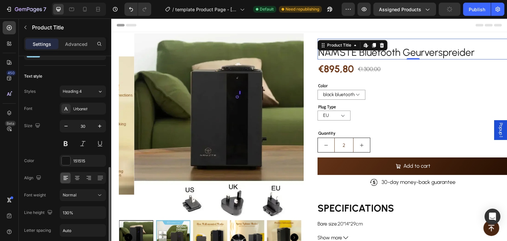
scroll to position [99, 0]
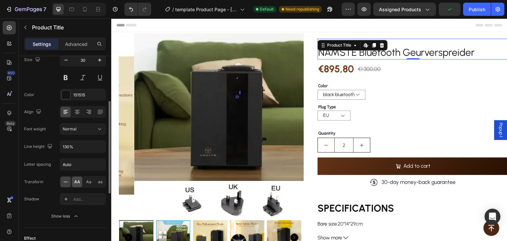
click at [77, 182] on span "AA" at bounding box center [77, 182] width 6 height 6
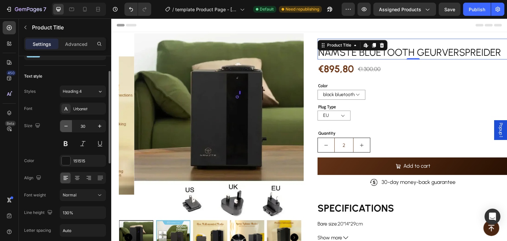
click at [69, 124] on icon "button" at bounding box center [66, 126] width 7 height 7
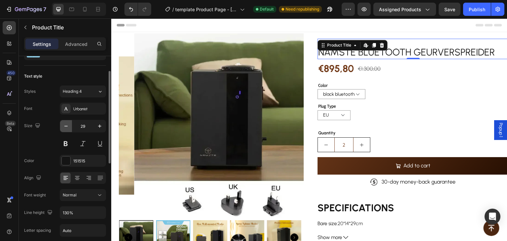
click at [69, 124] on icon "button" at bounding box center [66, 126] width 7 height 7
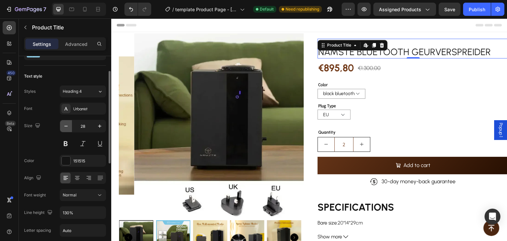
click at [69, 124] on icon "button" at bounding box center [66, 126] width 7 height 7
type input "27"
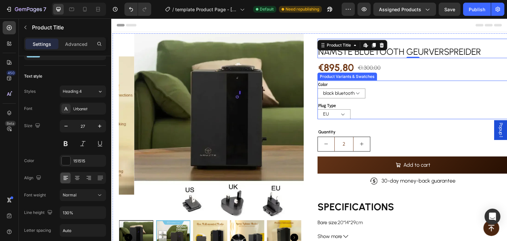
click at [386, 89] on div "black bluetooth" at bounding box center [412, 93] width 191 height 10
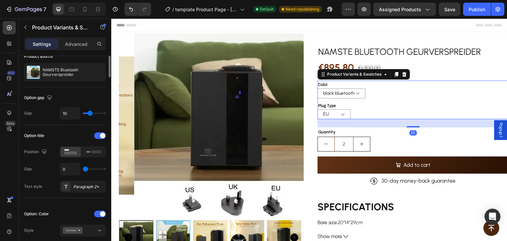
scroll to position [0, 0]
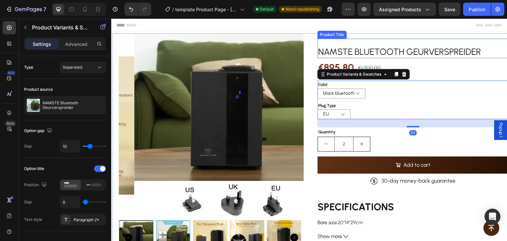
click at [406, 51] on h2 "NAMSTE Bluetooth Geurverspreider" at bounding box center [412, 51] width 191 height 13
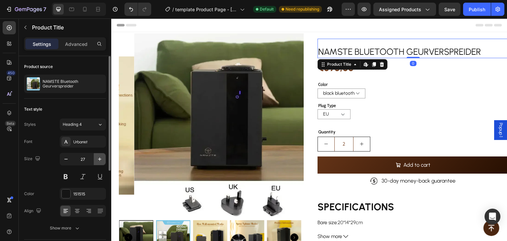
click at [99, 159] on icon "button" at bounding box center [99, 159] width 7 height 7
type input "28"
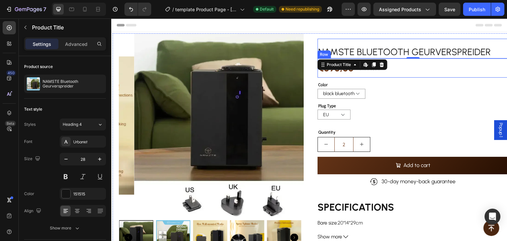
click at [401, 70] on div "€895,80 Product Price Product Price €1.300,00 Product Price Product Price Row" at bounding box center [412, 67] width 191 height 19
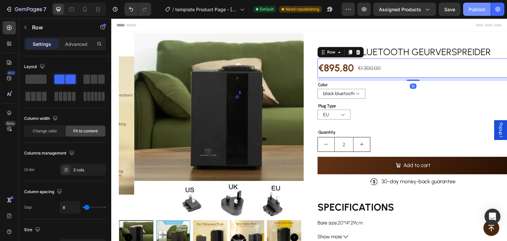
click at [475, 11] on div "Publish" at bounding box center [477, 9] width 16 height 7
